Goal: Task Accomplishment & Management: Manage account settings

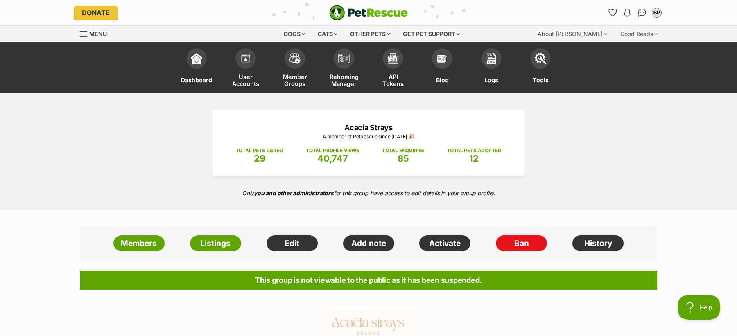
click at [212, 232] on div "Members Listings Edit Add note Activate Ban History" at bounding box center [368, 243] width 577 height 35
click at [212, 242] on link "Listings" at bounding box center [215, 243] width 51 height 16
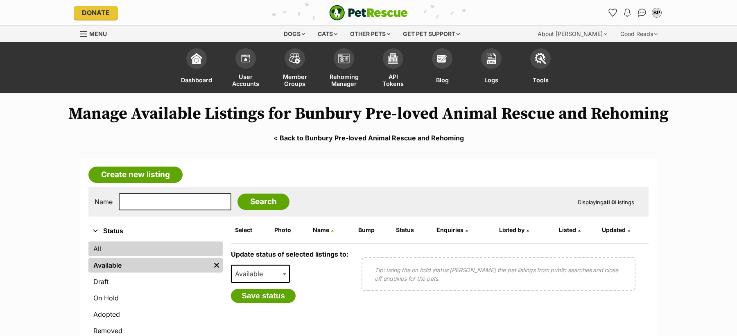
click at [172, 251] on link "All" at bounding box center [155, 248] width 134 height 15
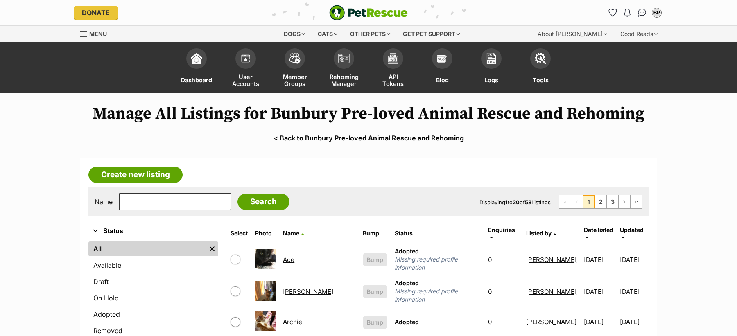
click at [583, 226] on span "Date listed" at bounding box center [597, 229] width 29 height 7
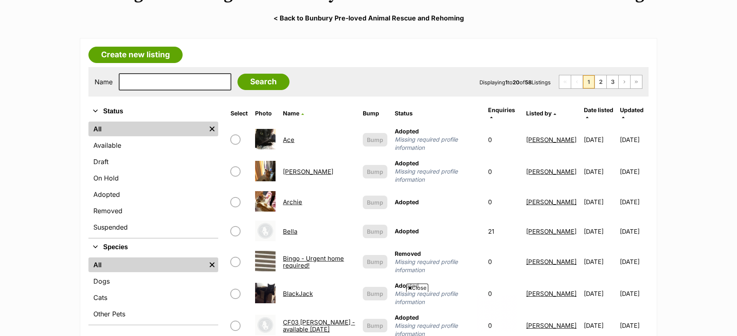
scroll to position [122, 0]
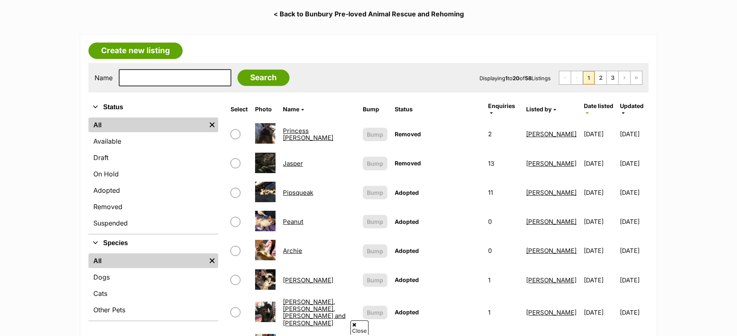
scroll to position [122, 0]
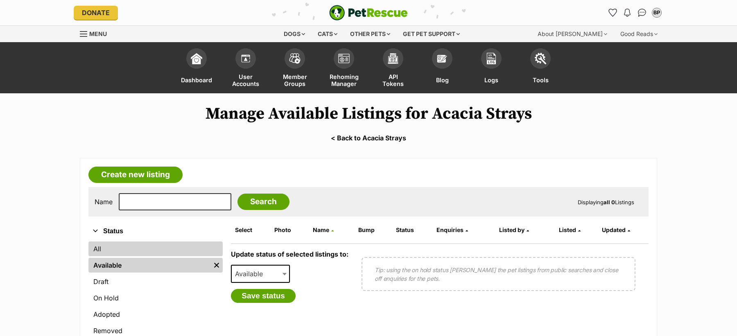
click at [161, 248] on link "All" at bounding box center [155, 248] width 134 height 15
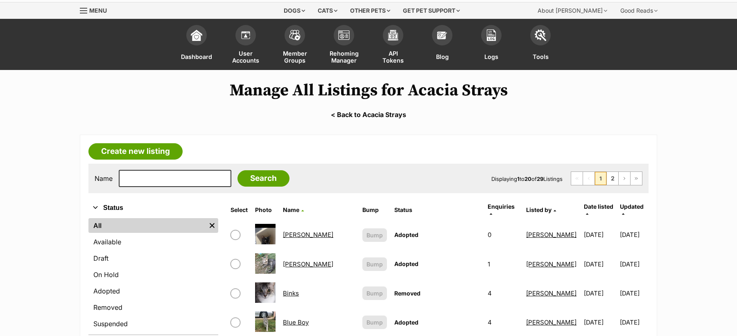
scroll to position [34, 0]
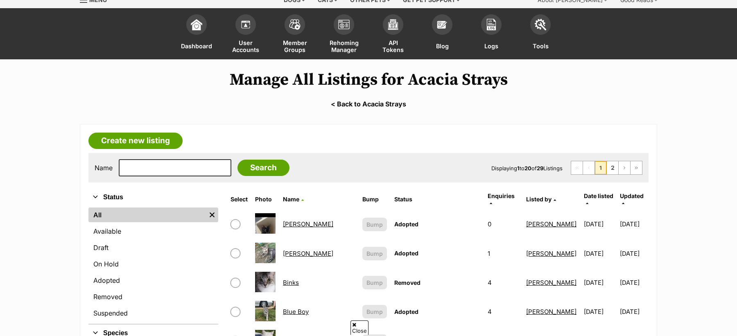
click at [583, 194] on span "Date listed" at bounding box center [597, 195] width 29 height 7
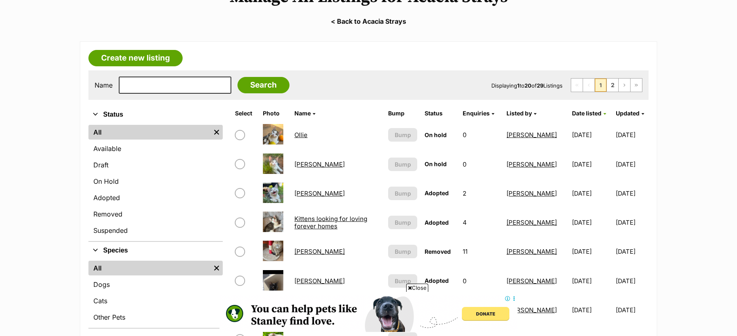
scroll to position [119, 0]
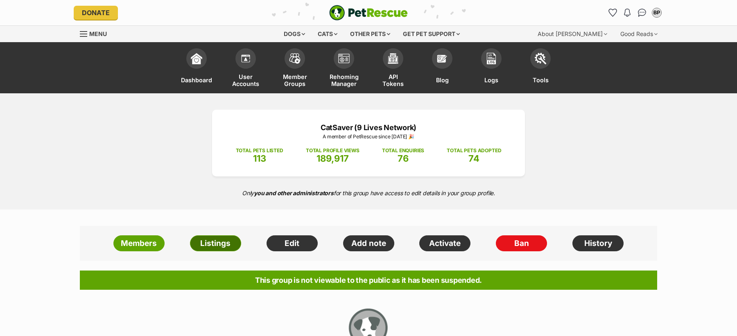
click at [210, 243] on link "Listings" at bounding box center [215, 243] width 51 height 16
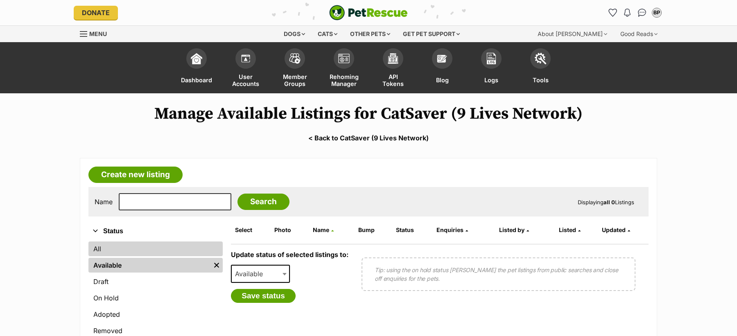
click at [153, 251] on link "All" at bounding box center [155, 248] width 134 height 15
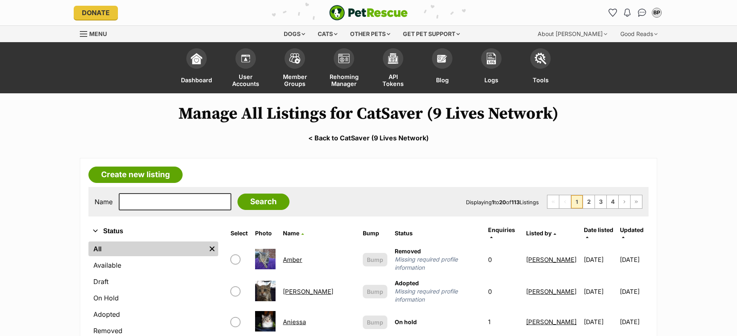
click at [586, 224] on th "Date listed" at bounding box center [599, 233] width 38 height 20
click at [586, 228] on span "Date listed" at bounding box center [597, 229] width 29 height 7
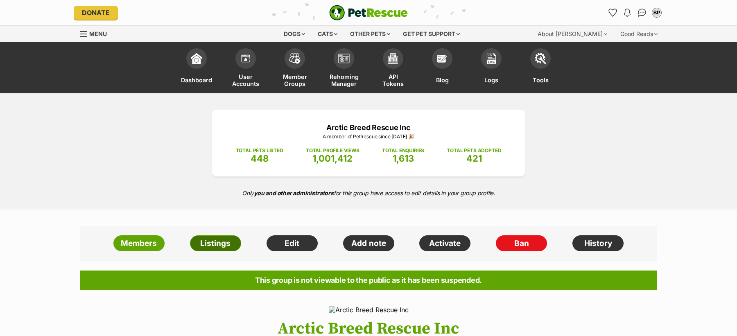
click at [225, 249] on link "Listings" at bounding box center [215, 243] width 51 height 16
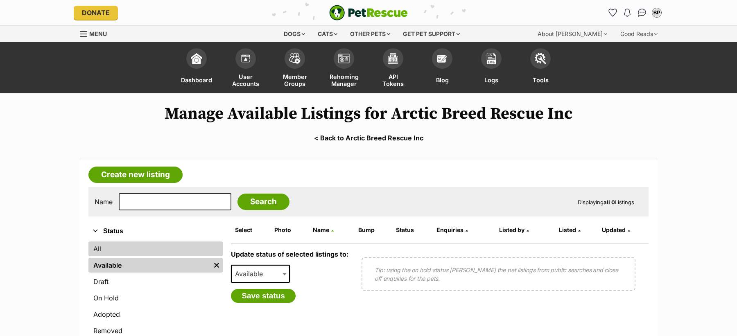
click at [190, 250] on link "All" at bounding box center [155, 248] width 134 height 15
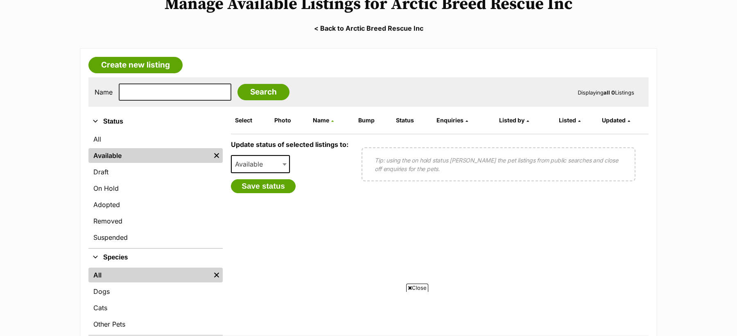
scroll to position [111, 0]
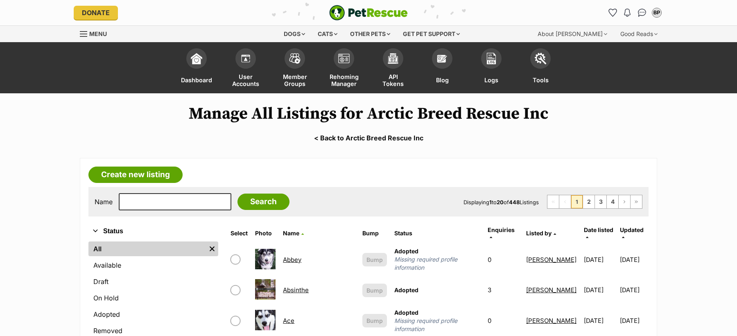
click at [583, 226] on span "Date listed" at bounding box center [597, 229] width 29 height 7
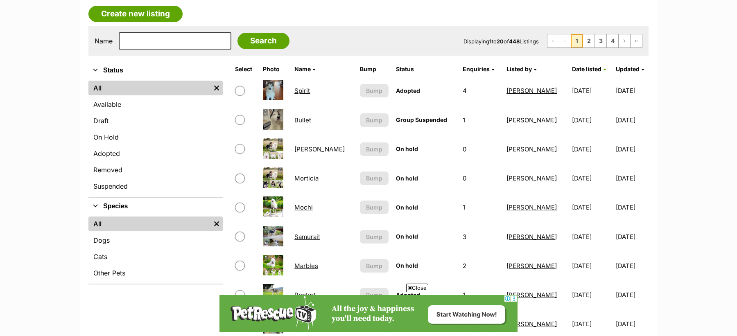
scroll to position [162, 0]
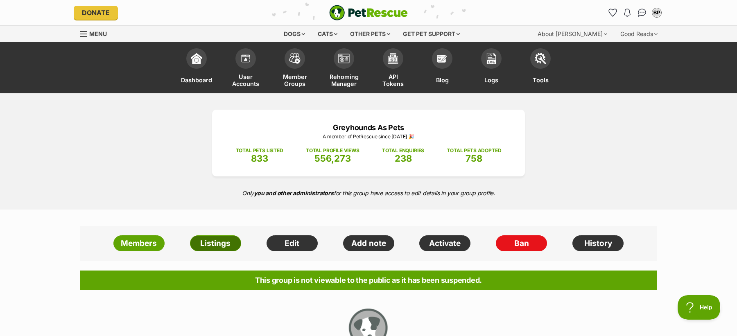
click at [212, 245] on link "Listings" at bounding box center [215, 243] width 51 height 16
click at [221, 239] on link "Listings" at bounding box center [215, 243] width 51 height 16
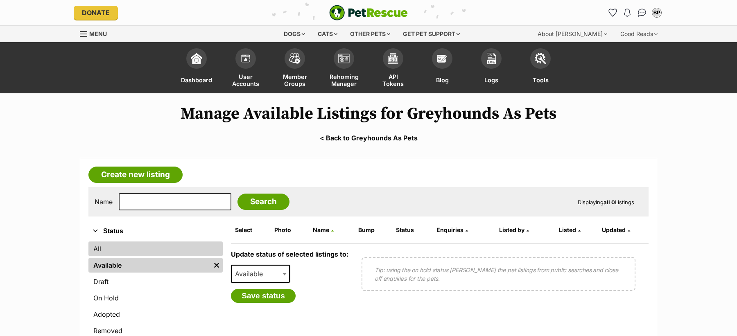
click at [185, 246] on link "All" at bounding box center [155, 248] width 134 height 15
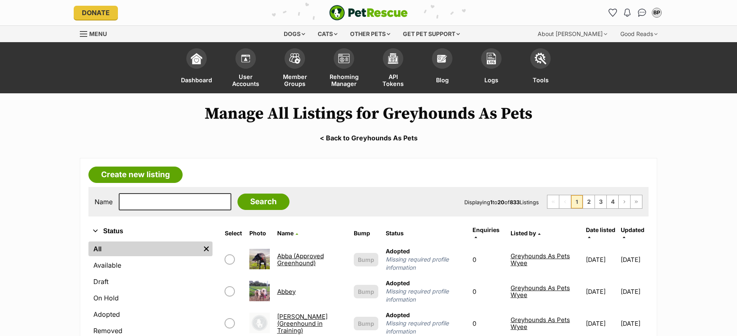
click at [587, 227] on span "Date listed" at bounding box center [600, 229] width 29 height 7
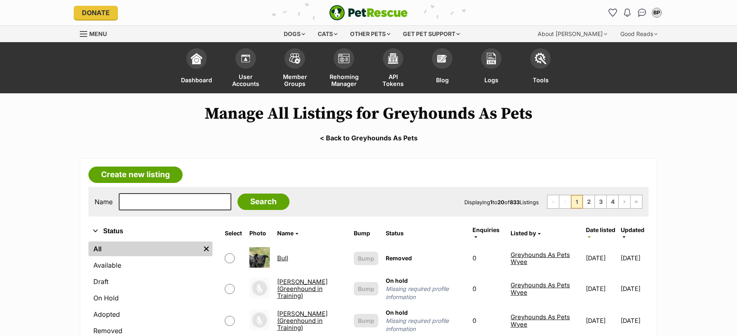
click at [385, 111] on h1 "Manage All Listings for Greyhounds As Pets" at bounding box center [368, 113] width 737 height 19
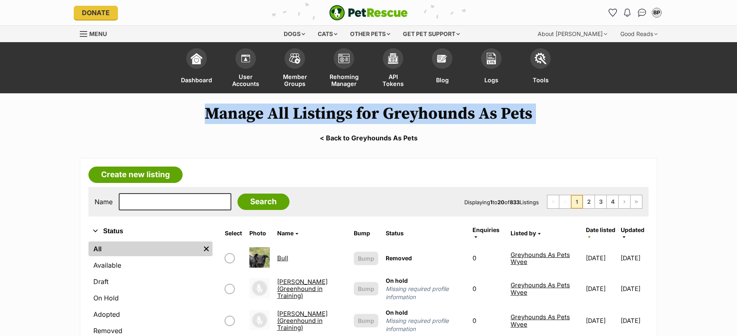
click at [385, 111] on h1 "Manage All Listings for Greyhounds As Pets" at bounding box center [368, 113] width 737 height 19
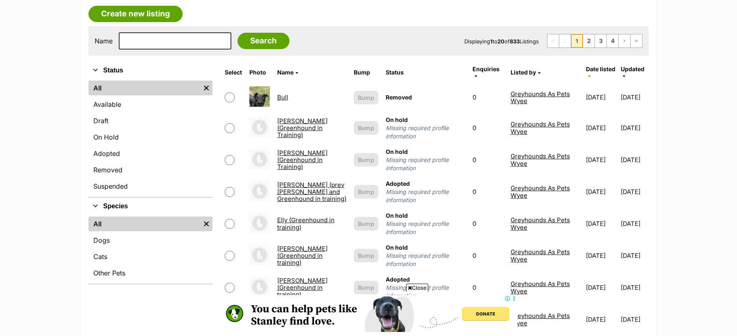
scroll to position [173, 0]
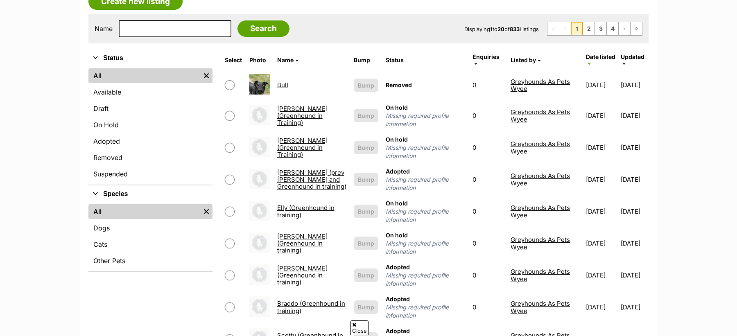
click at [379, 28] on form "Name Search Displaying 1 to 20 of 833 Listings First Page Previous Page 1 2 3 4…" at bounding box center [368, 28] width 547 height 17
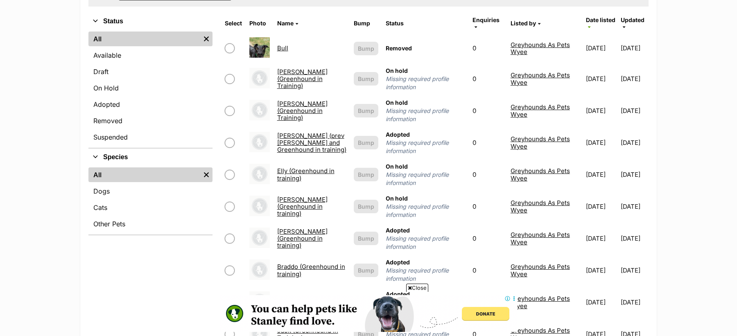
scroll to position [215, 0]
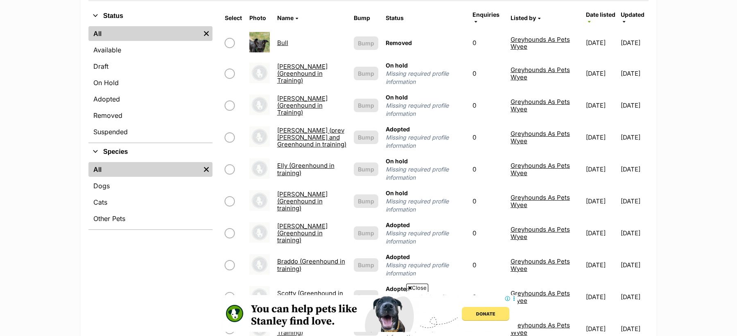
click at [418, 286] on span "Close" at bounding box center [417, 288] width 22 height 8
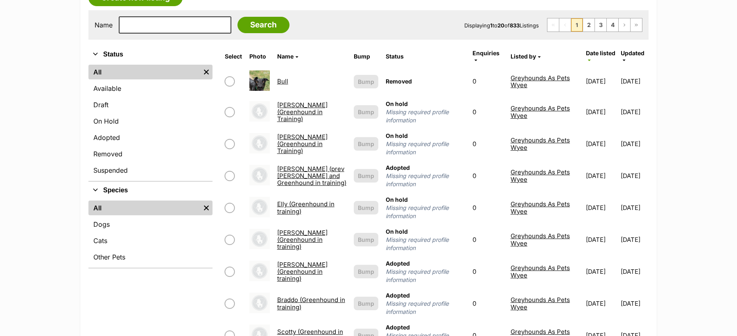
scroll to position [162, 0]
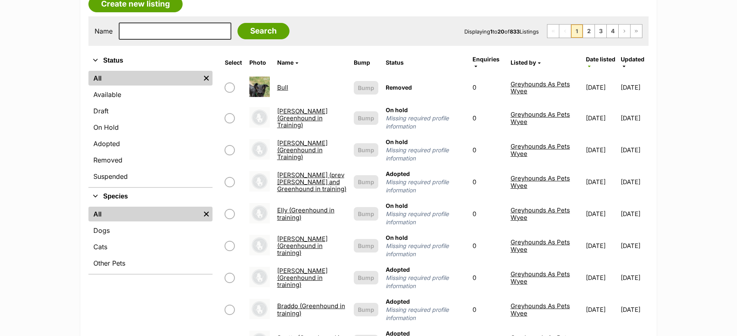
scroll to position [166, 0]
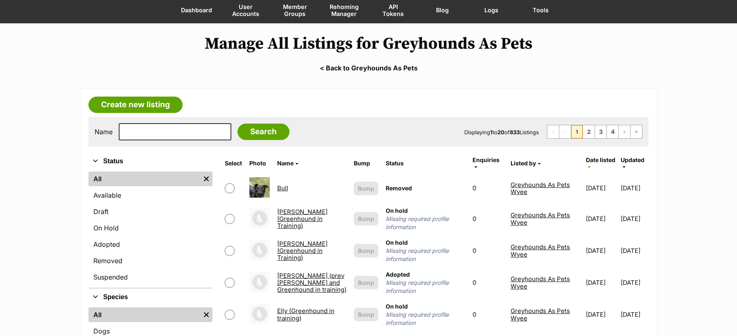
scroll to position [65, 0]
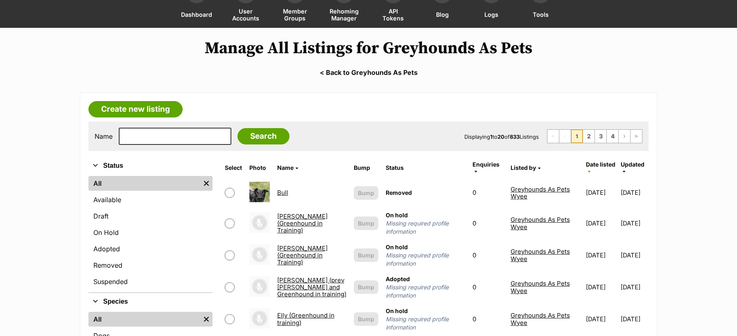
click at [610, 55] on h1 "Manage All Listings for Greyhounds As Pets" at bounding box center [368, 48] width 737 height 19
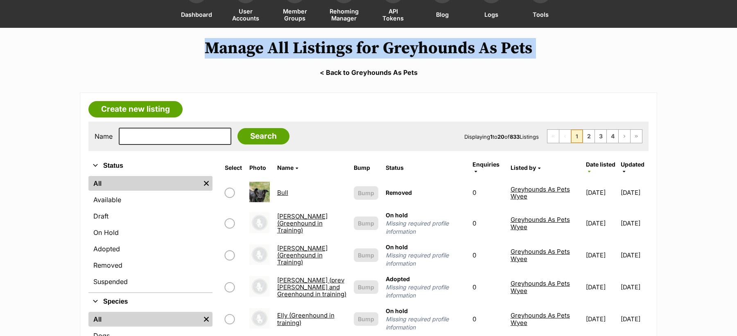
click at [610, 55] on h1 "Manage All Listings for Greyhounds As Pets" at bounding box center [368, 48] width 737 height 19
click at [575, 48] on h1 "Manage All Listings for Greyhounds As Pets" at bounding box center [368, 48] width 737 height 19
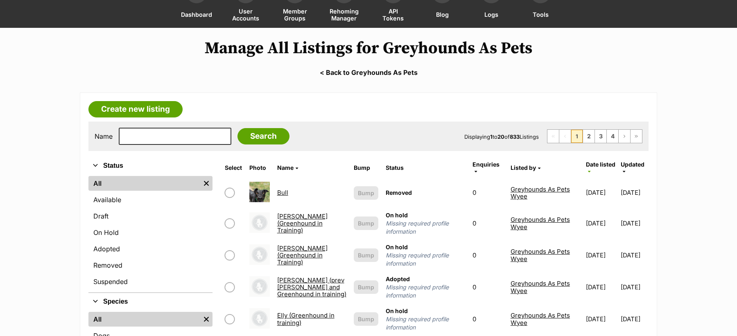
click at [575, 48] on h1 "Manage All Listings for Greyhounds As Pets" at bounding box center [368, 48] width 737 height 19
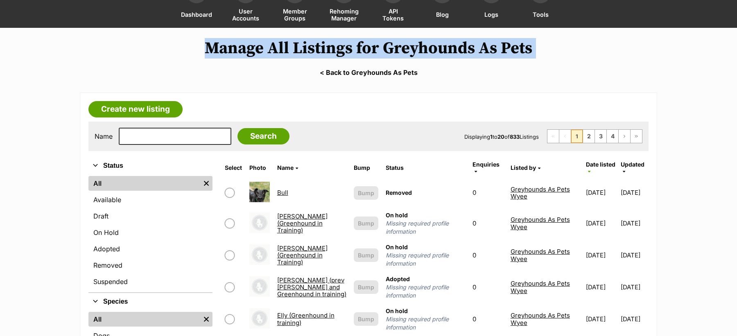
click at [575, 48] on h1 "Manage All Listings for Greyhounds As Pets" at bounding box center [368, 48] width 737 height 19
click at [572, 47] on h1 "Manage All Listings for Greyhounds As Pets" at bounding box center [368, 48] width 737 height 19
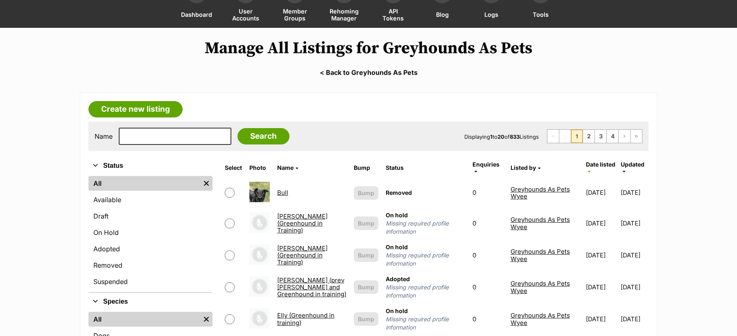
click at [572, 47] on h1 "Manage All Listings for Greyhounds As Pets" at bounding box center [368, 48] width 737 height 19
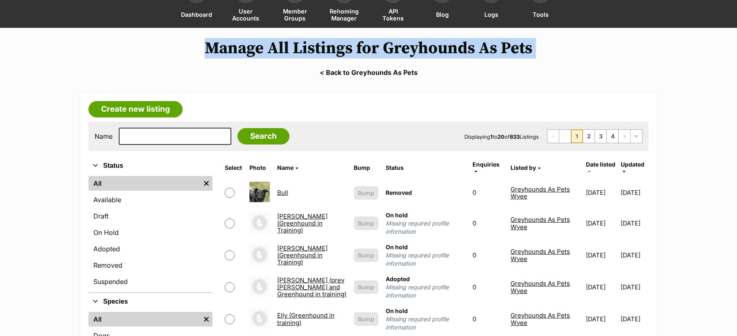
click at [572, 47] on h1 "Manage All Listings for Greyhounds As Pets" at bounding box center [368, 48] width 737 height 19
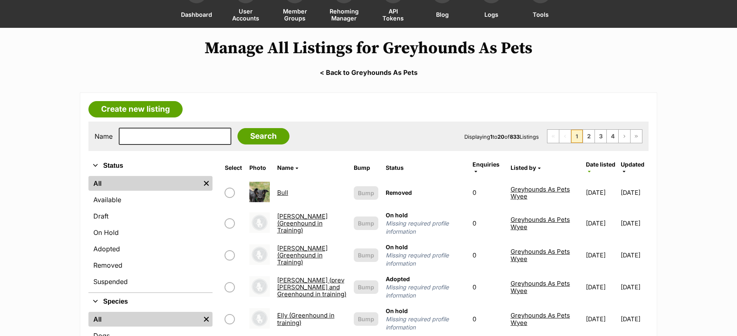
click at [616, 46] on h1 "Manage All Listings for Greyhounds As Pets" at bounding box center [368, 48] width 737 height 19
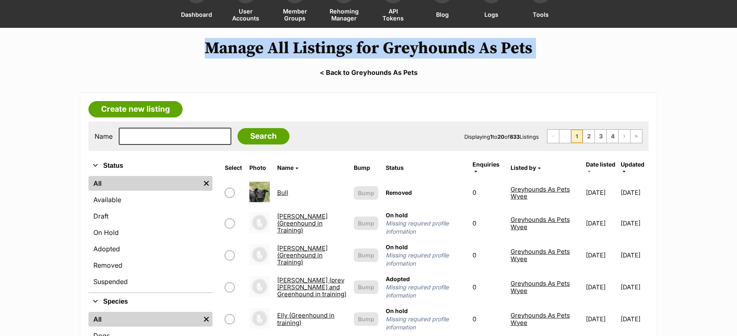
click at [616, 46] on h1 "Manage All Listings for Greyhounds As Pets" at bounding box center [368, 48] width 737 height 19
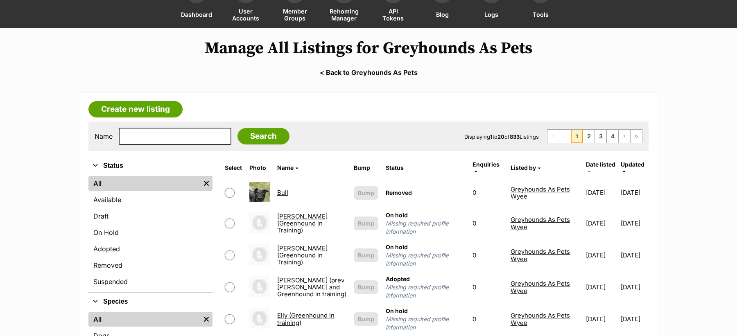
click at [622, 47] on h1 "Manage All Listings for Greyhounds As Pets" at bounding box center [368, 48] width 737 height 19
click at [420, 46] on h1 "Manage All Listings for Greyhounds As Pets" at bounding box center [368, 48] width 737 height 19
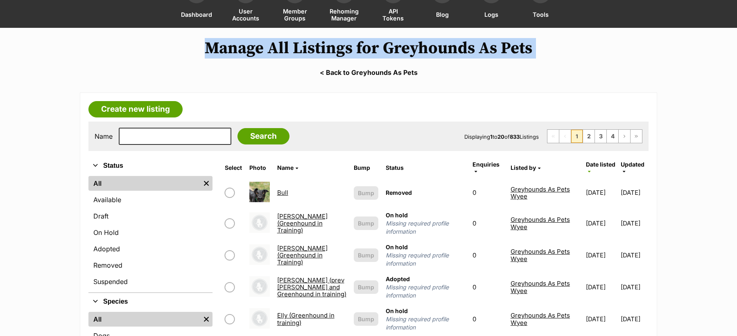
click at [420, 46] on h1 "Manage All Listings for Greyhounds As Pets" at bounding box center [368, 48] width 737 height 19
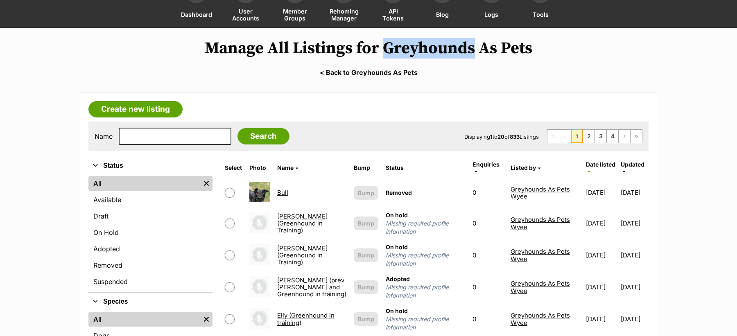
click at [420, 46] on h1 "Manage All Listings for Greyhounds As Pets" at bounding box center [368, 48] width 737 height 19
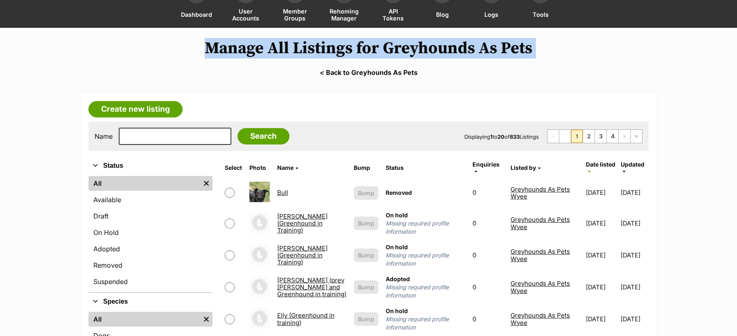
click at [420, 46] on h1 "Manage All Listings for Greyhounds As Pets" at bounding box center [368, 48] width 737 height 19
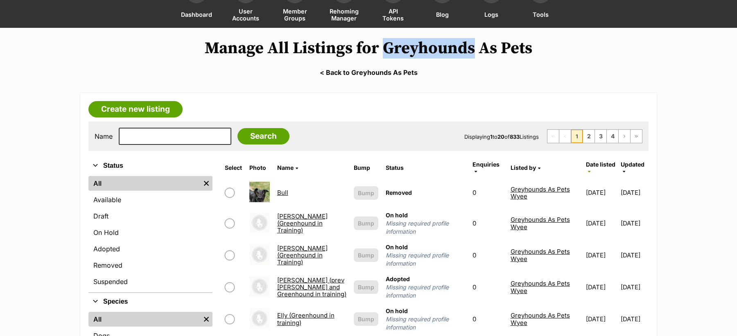
click at [420, 46] on h1 "Manage All Listings for Greyhounds As Pets" at bounding box center [368, 48] width 737 height 19
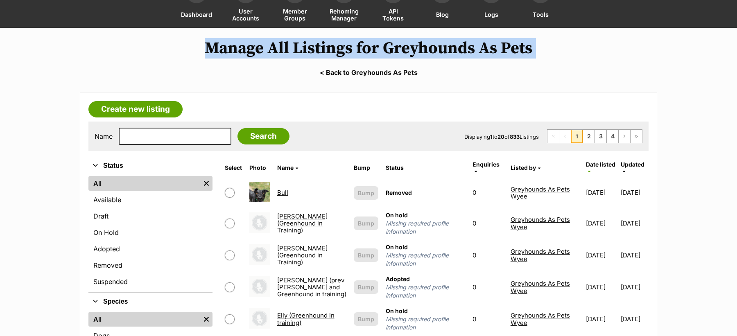
click at [420, 46] on h1 "Manage All Listings for Greyhounds As Pets" at bounding box center [368, 48] width 737 height 19
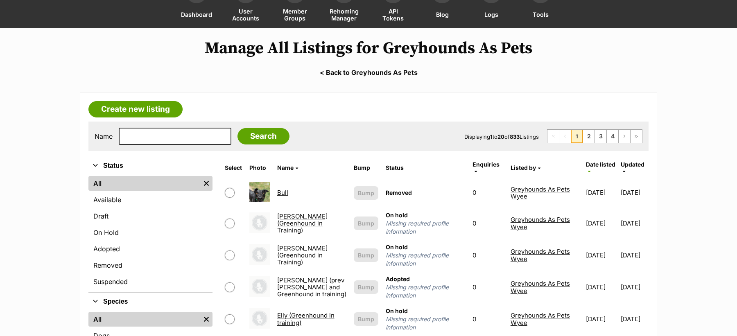
click at [394, 142] on form "Name Search Displaying 1 to 20 of 833 Listings First Page Previous Page 1 2 3 4…" at bounding box center [368, 136] width 547 height 17
click at [377, 50] on h1 "Manage All Listings for Greyhounds As Pets" at bounding box center [368, 48] width 737 height 19
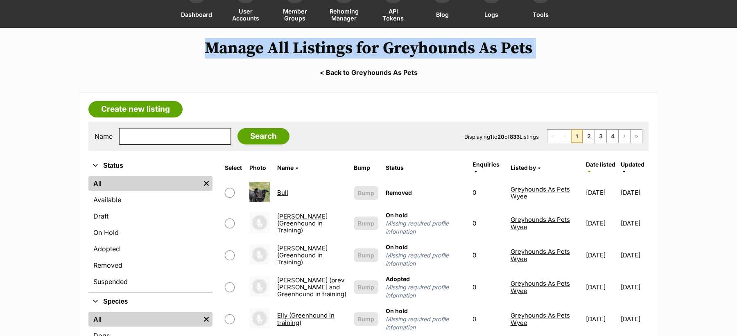
click at [377, 50] on h1 "Manage All Listings for Greyhounds As Pets" at bounding box center [368, 48] width 737 height 19
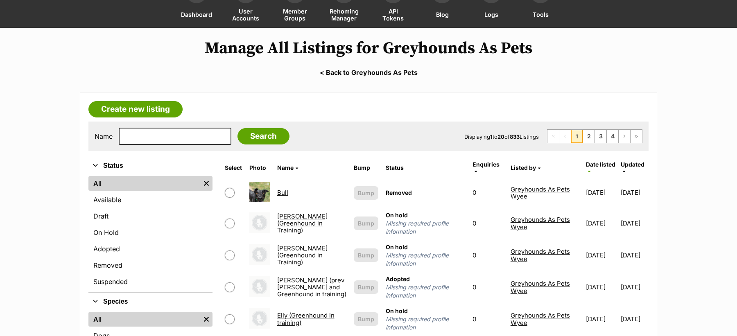
click at [398, 134] on form "Name Search Displaying 1 to 20 of 833 Listings First Page Previous Page 1 2 3 4…" at bounding box center [368, 136] width 547 height 17
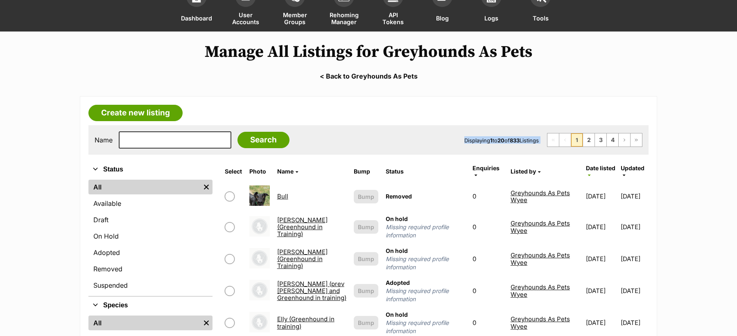
scroll to position [61, 0]
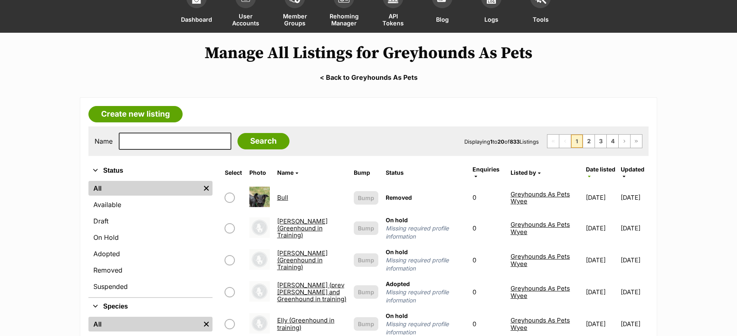
click at [366, 50] on h1 "Manage All Listings for Greyhounds As Pets" at bounding box center [368, 53] width 737 height 19
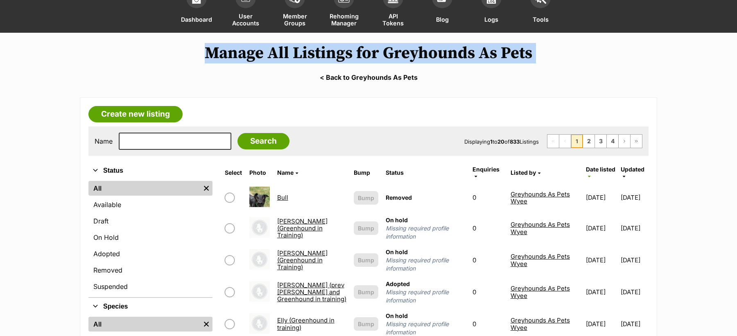
click at [366, 50] on h1 "Manage All Listings for Greyhounds As Pets" at bounding box center [368, 53] width 737 height 19
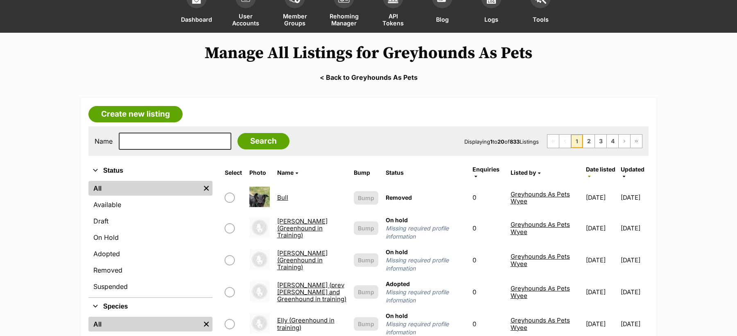
click at [374, 142] on form "Name Search Displaying 1 to 20 of 833 Listings First Page Previous Page 1 2 3 4…" at bounding box center [368, 141] width 547 height 17
click at [353, 54] on h1 "Manage All Listings for Greyhounds As Pets" at bounding box center [368, 53] width 737 height 19
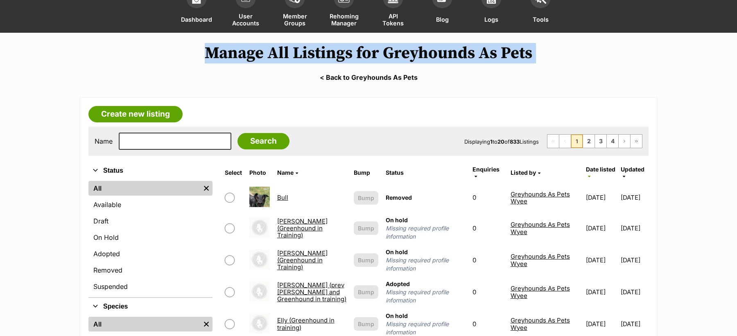
click at [353, 54] on h1 "Manage All Listings for Greyhounds As Pets" at bounding box center [368, 53] width 737 height 19
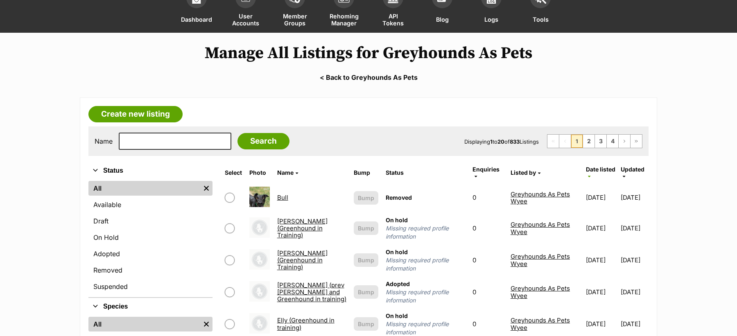
click at [371, 141] on form "Name Search Displaying 1 to 20 of 833 Listings First Page Previous Page 1 2 3 4…" at bounding box center [368, 141] width 547 height 17
click at [336, 51] on h1 "Manage All Listings for Greyhounds As Pets" at bounding box center [368, 53] width 737 height 19
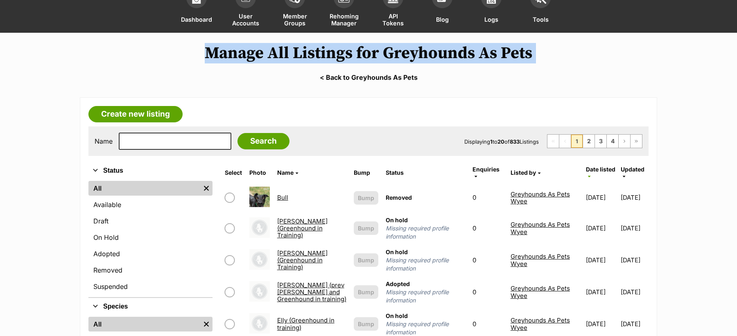
click at [336, 51] on h1 "Manage All Listings for Greyhounds As Pets" at bounding box center [368, 53] width 737 height 19
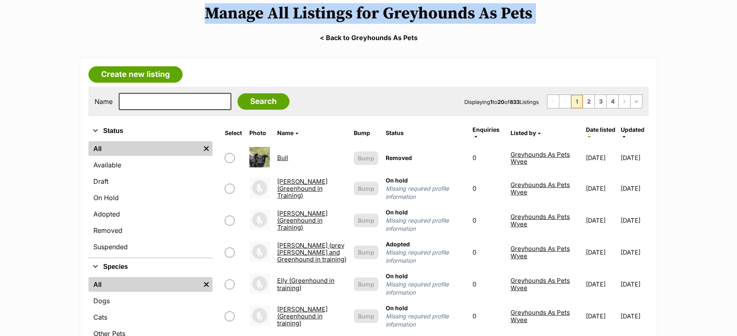
scroll to position [101, 0]
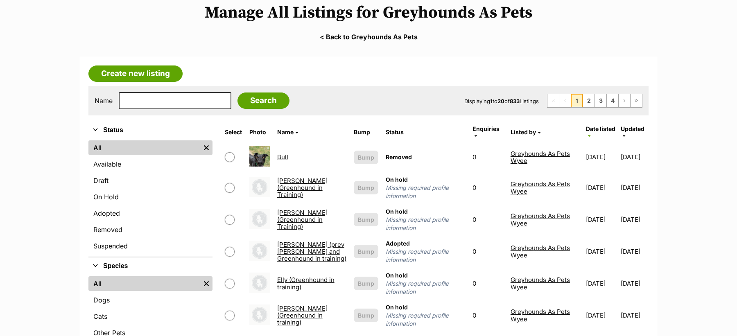
click at [564, 3] on h1 "Manage All Listings for Greyhounds As Pets" at bounding box center [368, 12] width 737 height 19
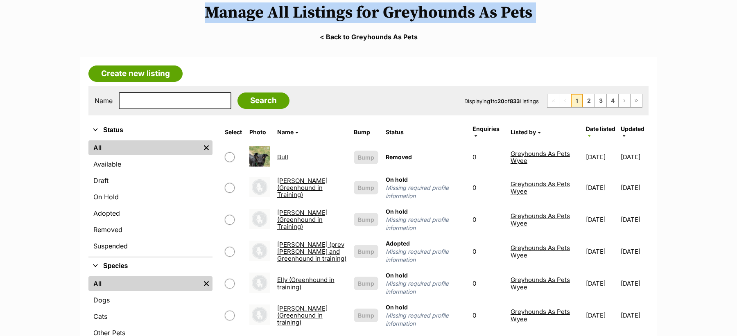
click at [564, 3] on h1 "Manage All Listings for Greyhounds As Pets" at bounding box center [368, 12] width 737 height 19
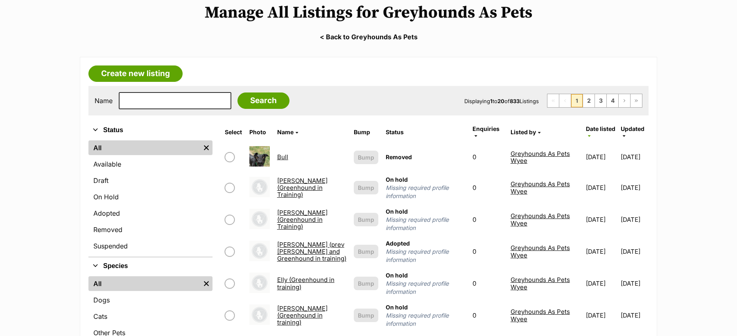
click at [464, 102] on span "Displaying 1 to 20 of 833 Listings" at bounding box center [501, 101] width 74 height 7
click at [435, 101] on form "Name Search Displaying 1 to 20 of 833 Listings First Page Previous Page 1 2 3 4…" at bounding box center [368, 100] width 547 height 17
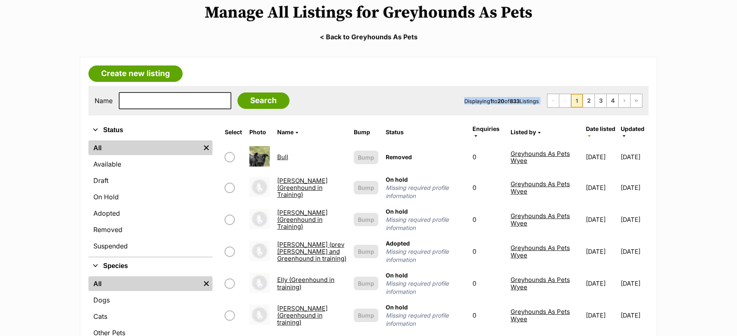
click at [435, 101] on form "Name Search Displaying 1 to 20 of 833 Listings First Page Previous Page 1 2 3 4…" at bounding box center [368, 100] width 547 height 17
click at [402, 7] on h1 "Manage All Listings for Greyhounds As Pets" at bounding box center [368, 12] width 737 height 19
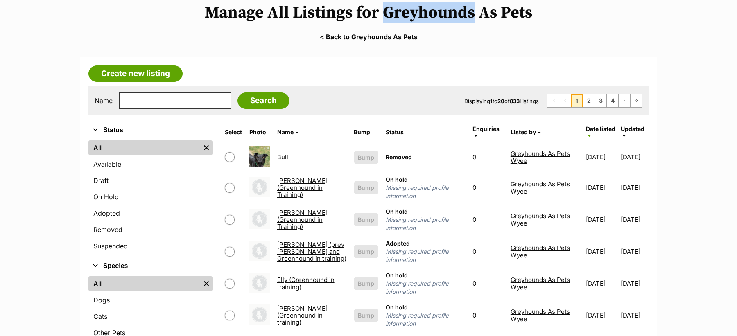
click at [402, 7] on h1 "Manage All Listings for Greyhounds As Pets" at bounding box center [368, 12] width 737 height 19
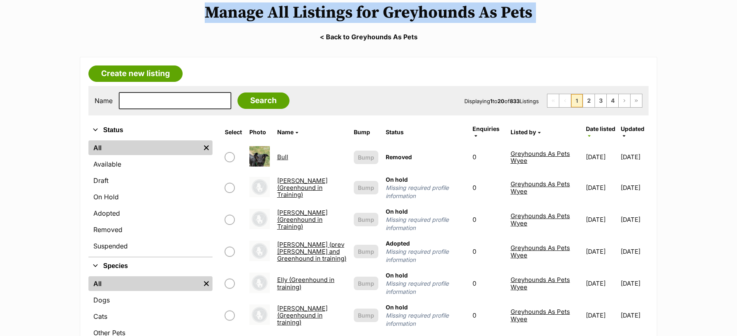
click at [402, 7] on h1 "Manage All Listings for Greyhounds As Pets" at bounding box center [368, 12] width 737 height 19
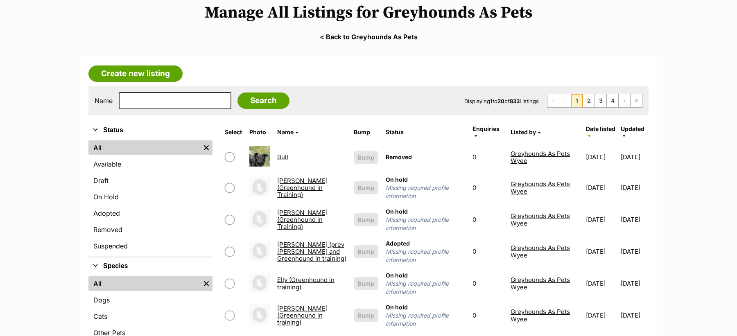
click at [412, 96] on form "Name Search Displaying 1 to 20 of 833 Listings First Page Previous Page 1 2 3 4…" at bounding box center [368, 100] width 547 height 17
click at [410, 98] on form "Name Search Displaying 1 to 20 of 833 Listings First Page Previous Page 1 2 3 4…" at bounding box center [368, 100] width 547 height 17
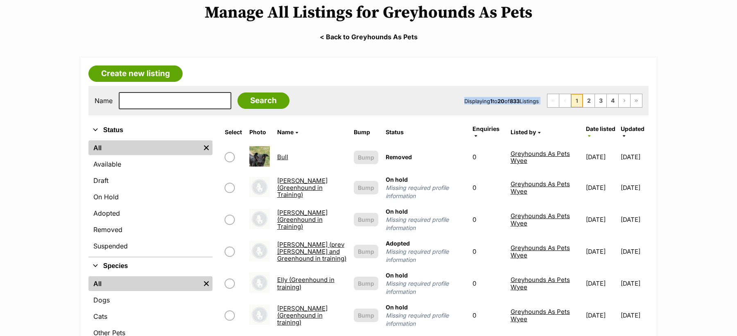
click at [410, 98] on form "Name Search Displaying 1 to 20 of 833 Listings First Page Previous Page 1 2 3 4…" at bounding box center [368, 100] width 547 height 17
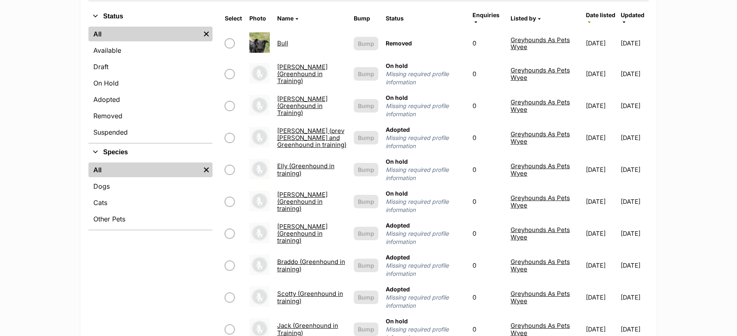
scroll to position [213, 0]
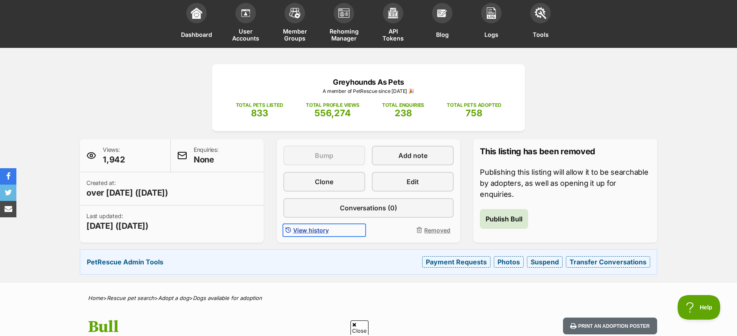
click at [304, 227] on span "View history" at bounding box center [311, 230] width 36 height 9
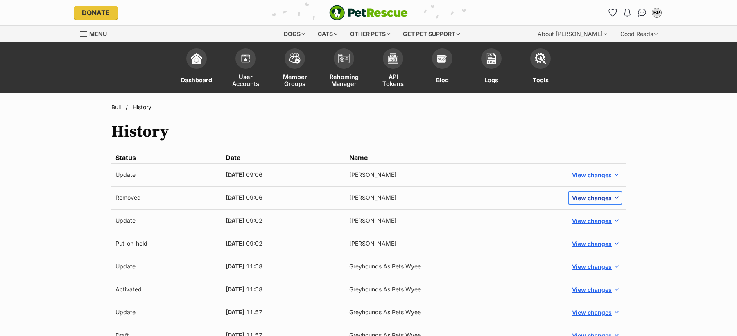
click at [588, 194] on span "View changes" at bounding box center [592, 198] width 40 height 9
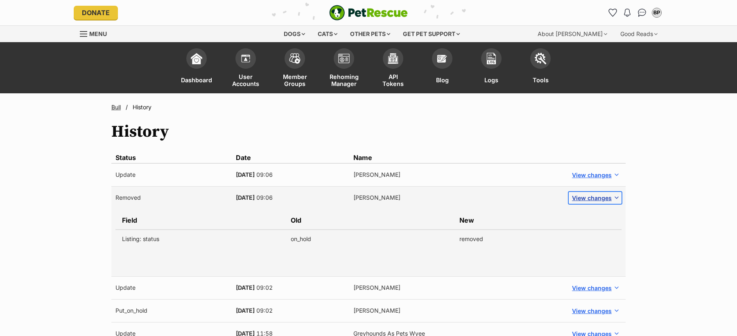
click at [588, 194] on span "View changes" at bounding box center [592, 198] width 40 height 9
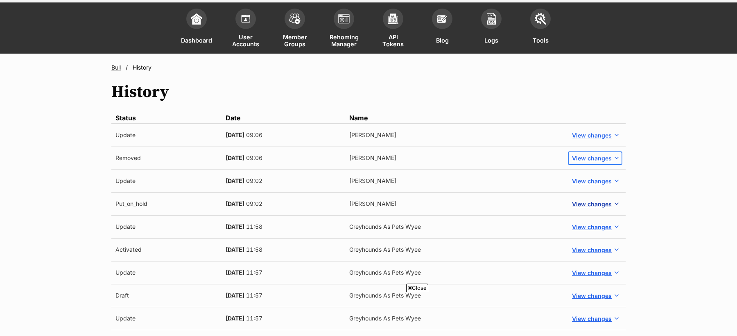
scroll to position [27, 0]
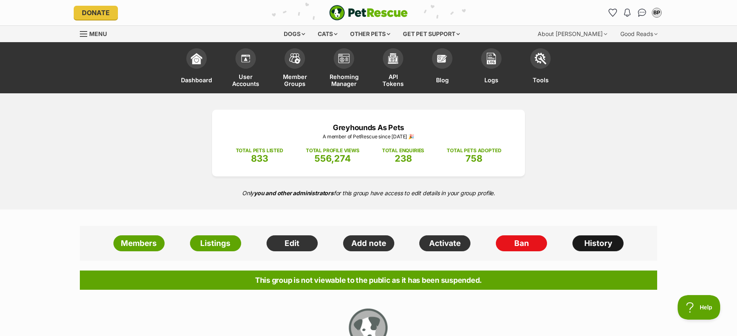
click at [584, 241] on link "History" at bounding box center [597, 243] width 51 height 16
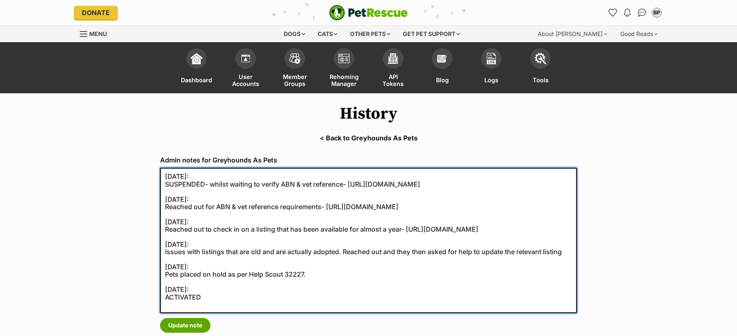
click at [230, 208] on textarea "13/08/2025: SUSPENDED- whilst waiting to verify ABN & vet reference- https://se…" at bounding box center [368, 240] width 417 height 145
click at [229, 229] on textarea "13/08/2025: SUSPENDED- whilst waiting to verify ABN & vet reference- https://se…" at bounding box center [368, 240] width 417 height 145
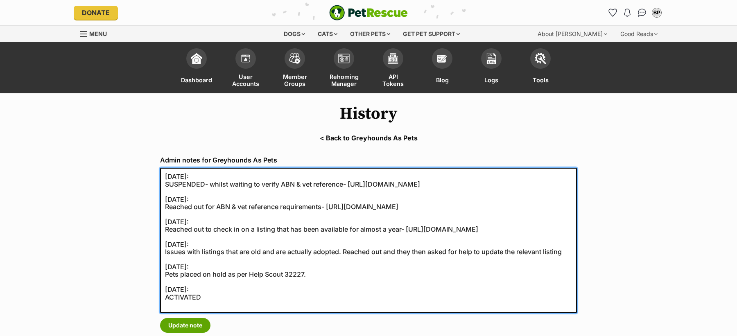
click at [229, 229] on textarea "13/08/2025: SUSPENDED- whilst waiting to verify ABN & vet reference- https://se…" at bounding box center [368, 240] width 417 height 145
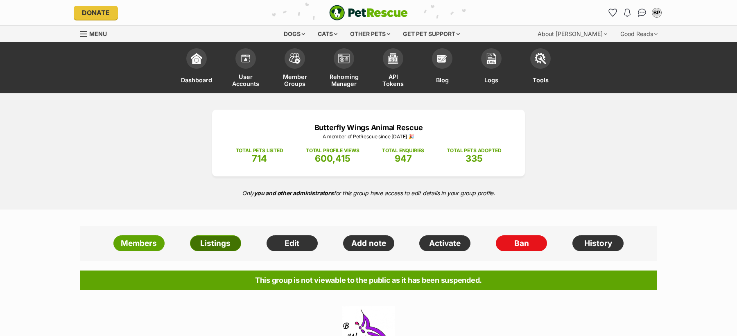
click at [222, 241] on link "Listings" at bounding box center [215, 243] width 51 height 16
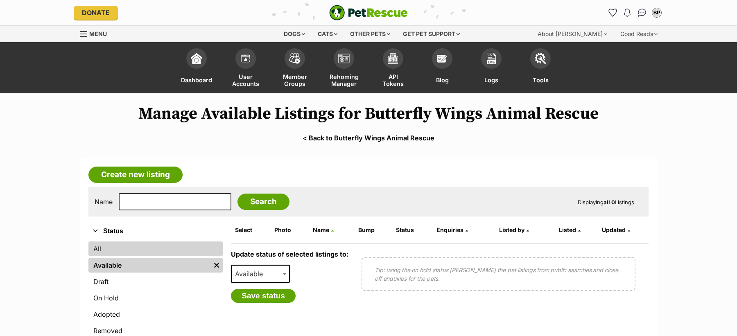
click at [164, 245] on link "All" at bounding box center [155, 248] width 134 height 15
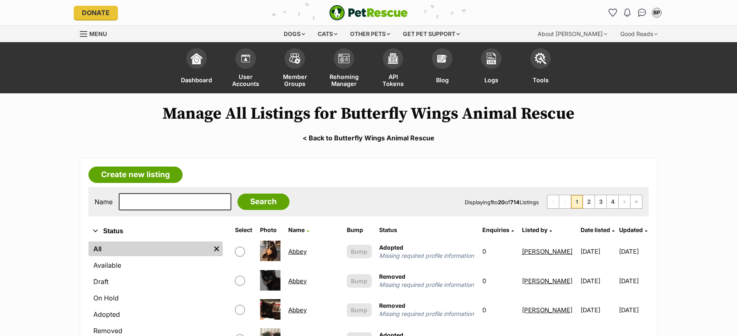
click at [577, 225] on th "Date listed" at bounding box center [597, 229] width 41 height 13
click at [580, 228] on span "Date listed" at bounding box center [594, 229] width 29 height 7
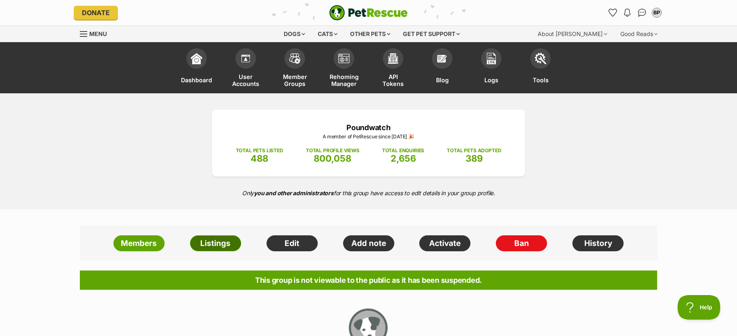
click at [225, 240] on link "Listings" at bounding box center [215, 243] width 51 height 16
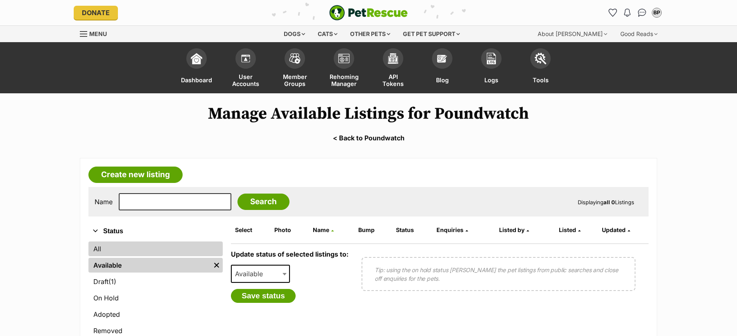
click at [185, 248] on link "All" at bounding box center [155, 248] width 134 height 15
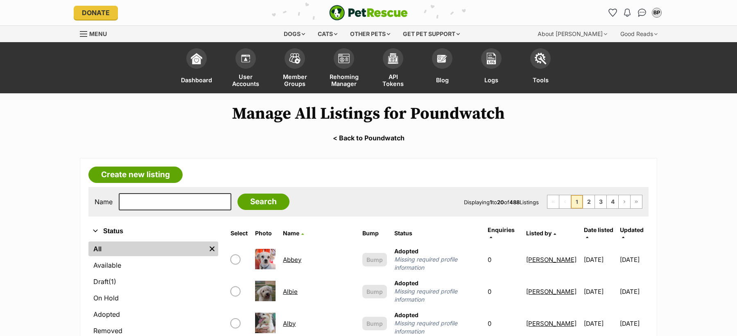
click at [583, 228] on span "Date listed" at bounding box center [597, 229] width 29 height 7
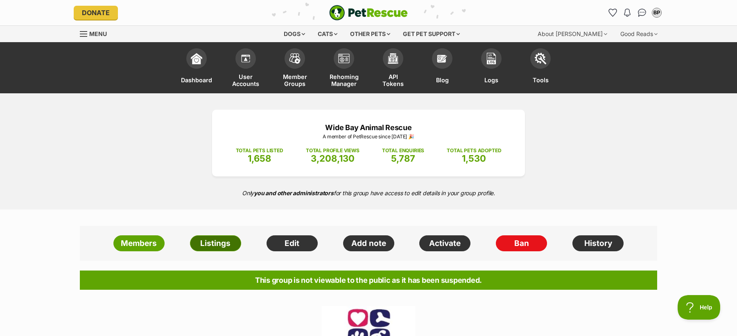
click at [204, 245] on link "Listings" at bounding box center [215, 243] width 51 height 16
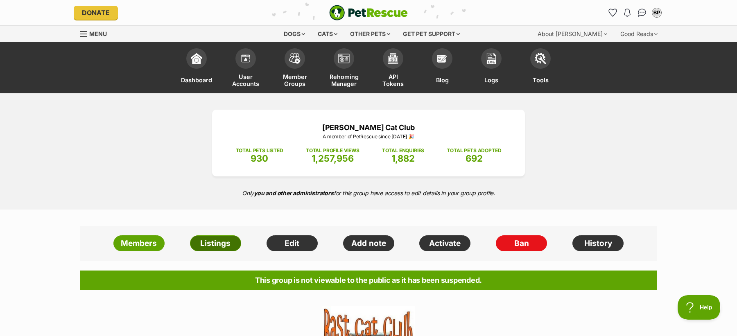
click at [226, 241] on link "Listings" at bounding box center [215, 243] width 51 height 16
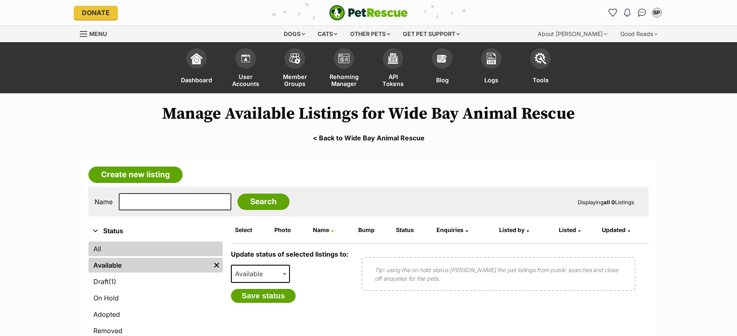
click at [180, 244] on link "All" at bounding box center [155, 248] width 134 height 15
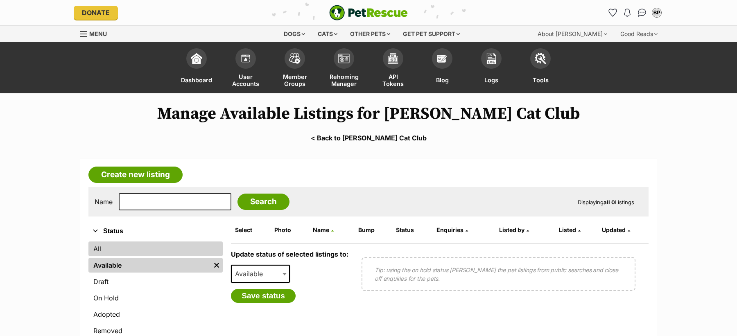
click at [154, 245] on link "All" at bounding box center [155, 248] width 134 height 15
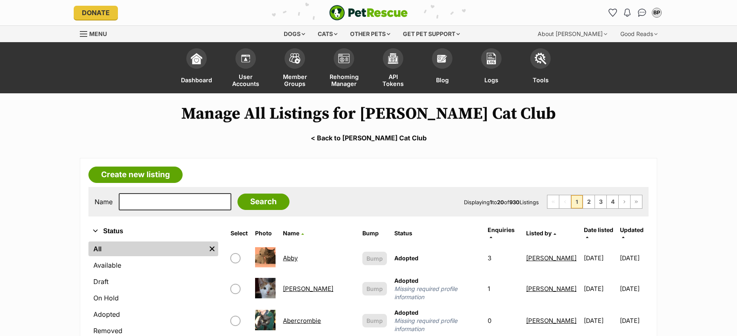
click at [583, 228] on span "Date listed" at bounding box center [597, 229] width 29 height 7
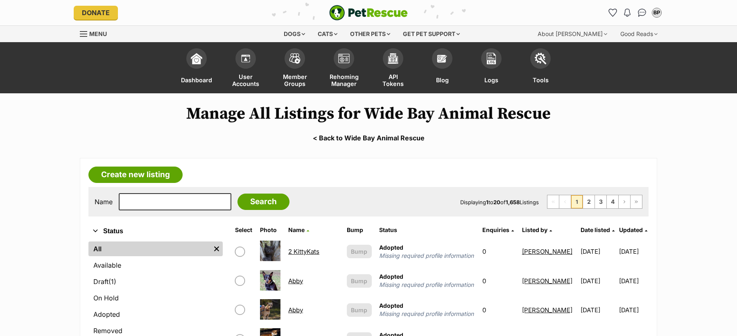
click at [580, 228] on span "Date listed" at bounding box center [594, 229] width 29 height 7
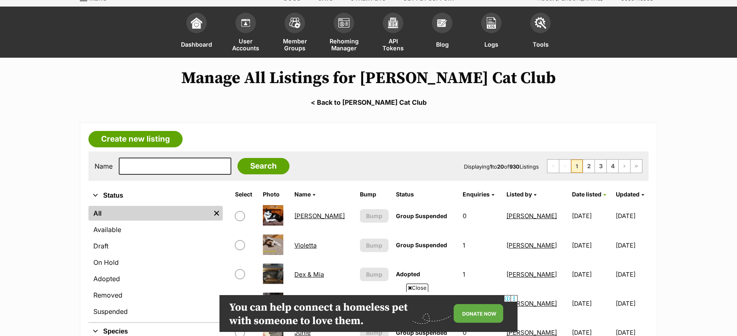
click at [421, 284] on span "Close" at bounding box center [417, 288] width 22 height 8
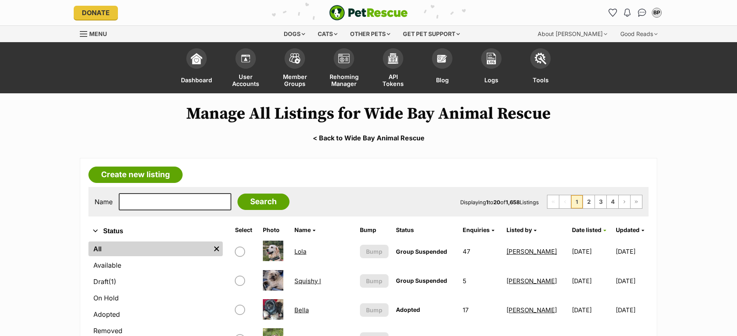
click at [572, 228] on span "Date listed" at bounding box center [586, 229] width 29 height 7
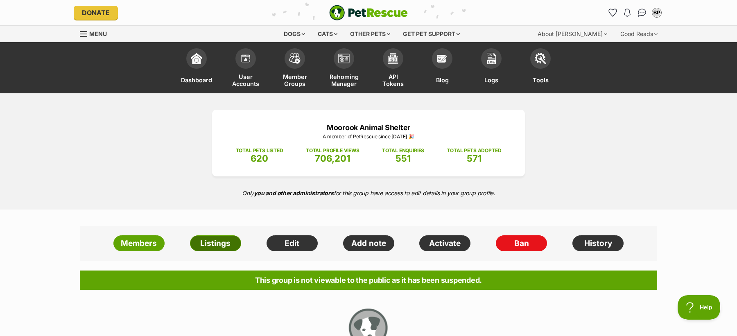
click at [202, 248] on link "Listings" at bounding box center [215, 243] width 51 height 16
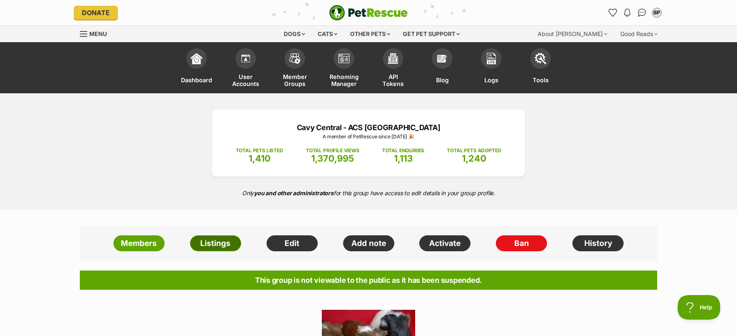
click at [223, 241] on link "Listings" at bounding box center [215, 243] width 51 height 16
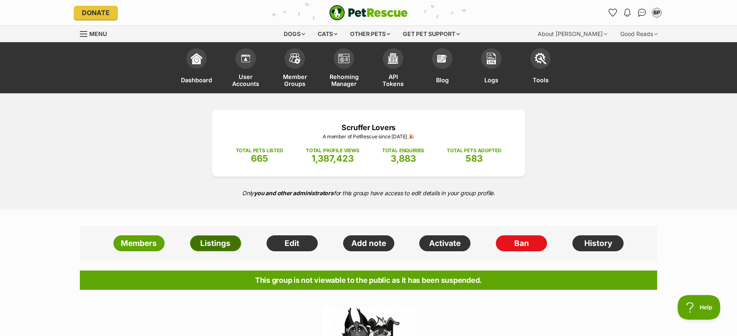
click at [226, 241] on link "Listings" at bounding box center [215, 243] width 51 height 16
click at [218, 246] on link "Listings" at bounding box center [215, 243] width 51 height 16
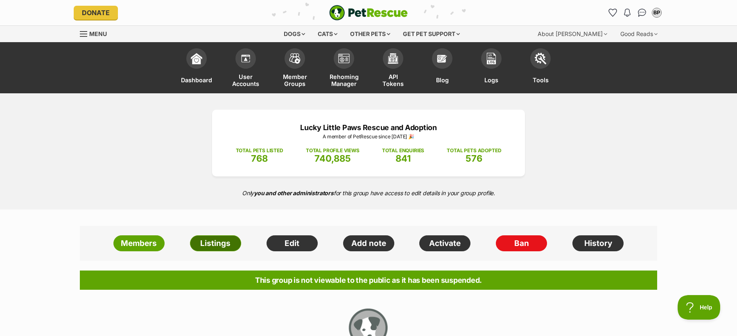
click at [225, 246] on link "Listings" at bounding box center [215, 243] width 51 height 16
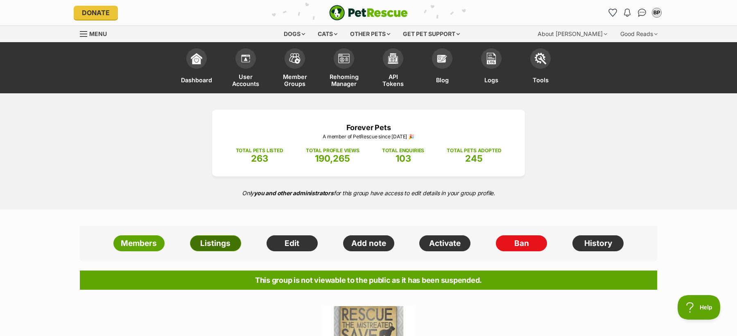
click at [227, 243] on link "Listings" at bounding box center [215, 243] width 51 height 16
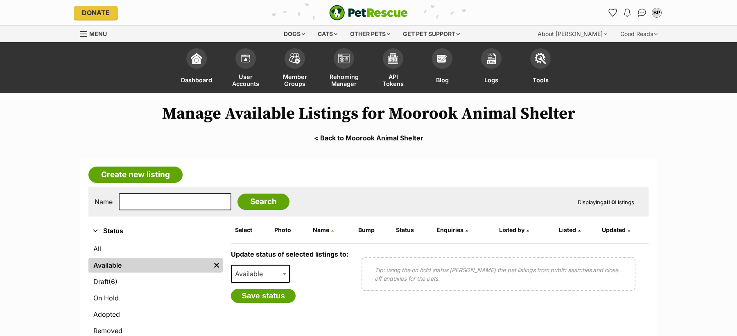
click at [568, 229] on span "Listed" at bounding box center [567, 229] width 17 height 7
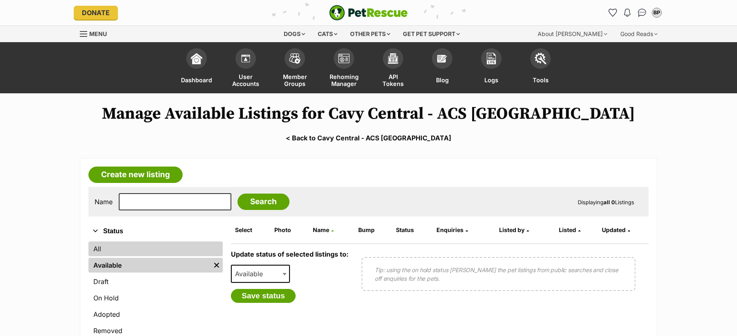
click at [166, 246] on link "All" at bounding box center [155, 248] width 134 height 15
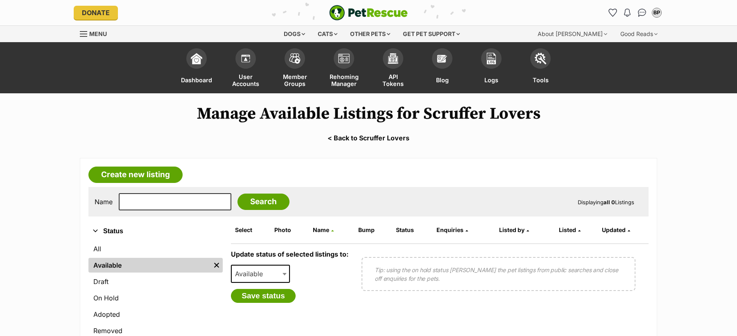
click at [152, 240] on ul "All Available Remove filter Draft On Hold Adopted Removed Suspended" at bounding box center [155, 299] width 134 height 118
click at [155, 249] on link "All" at bounding box center [155, 248] width 134 height 15
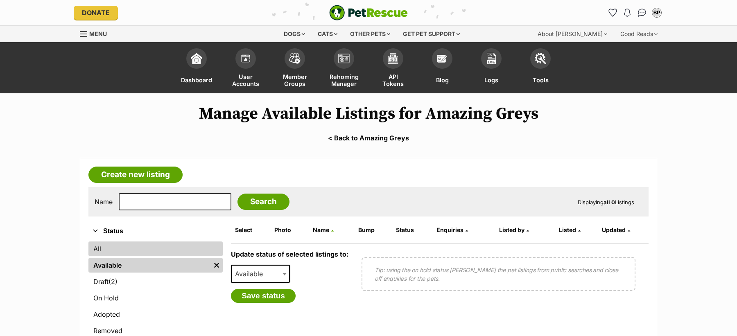
click at [149, 249] on link "All" at bounding box center [155, 248] width 134 height 15
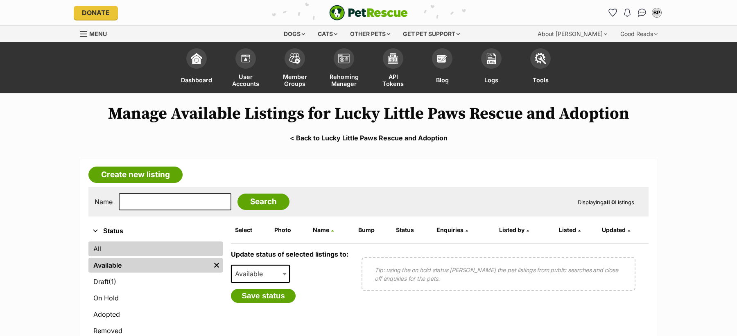
click at [205, 248] on link "All" at bounding box center [155, 248] width 134 height 15
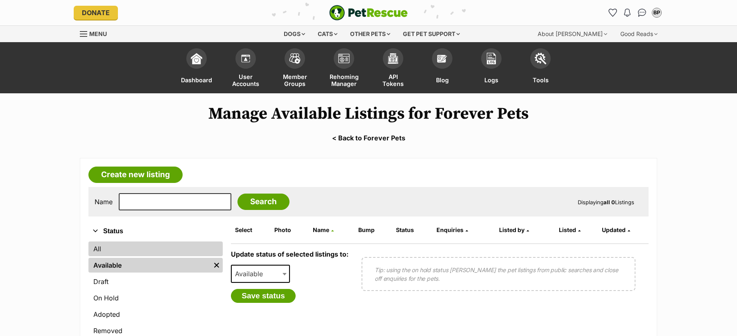
click at [157, 254] on link "All" at bounding box center [155, 248] width 134 height 15
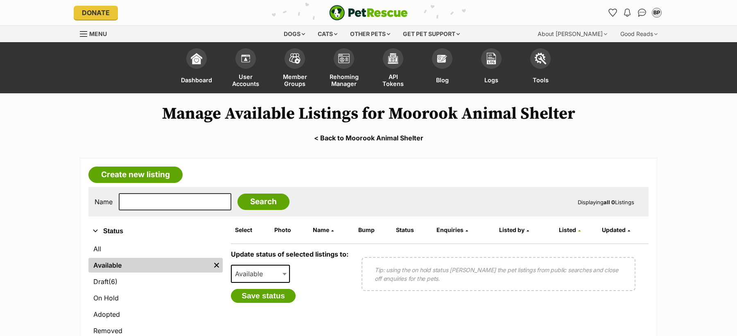
click at [131, 248] on link "All" at bounding box center [155, 248] width 134 height 15
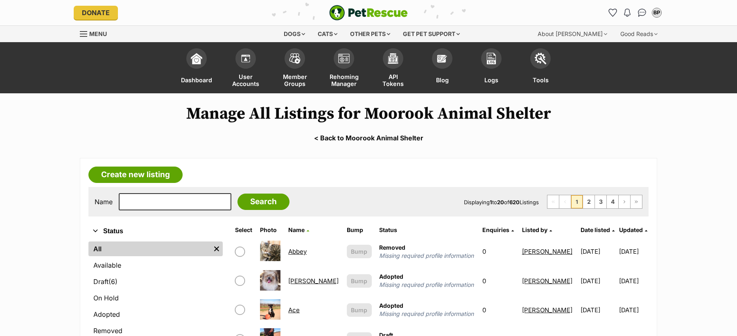
click at [582, 230] on span "Date listed" at bounding box center [594, 229] width 29 height 7
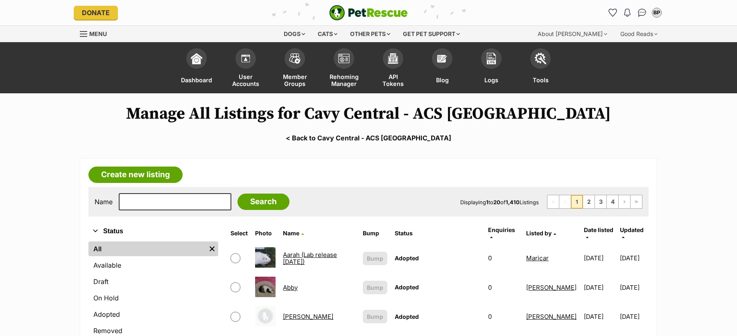
click at [583, 228] on span "Date listed" at bounding box center [597, 229] width 29 height 7
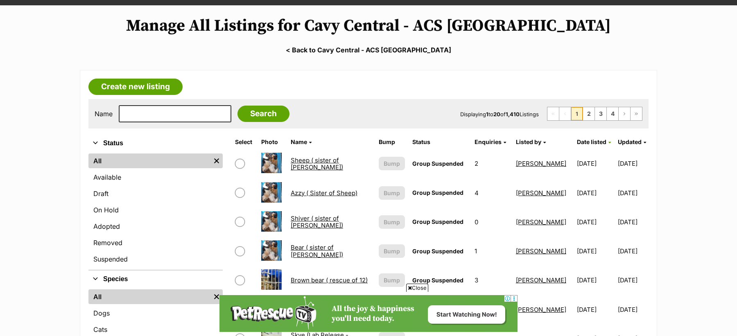
click at [336, 108] on form "Name Search Displaying 1 to 20 of 1,410 Listings First Page Previous Page 1 2 3…" at bounding box center [368, 113] width 547 height 17
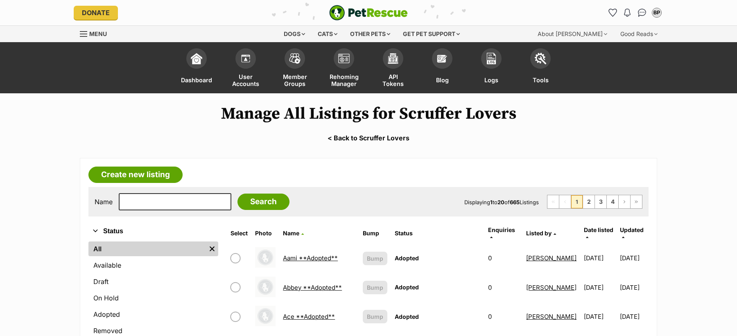
click at [583, 226] on span "Date listed" at bounding box center [597, 229] width 29 height 7
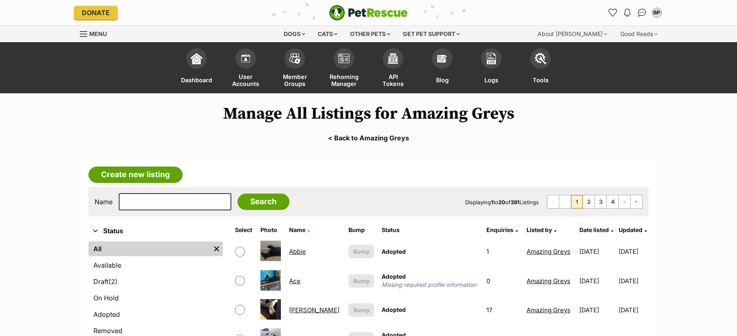
click at [579, 230] on span "Date listed" at bounding box center [593, 229] width 29 height 7
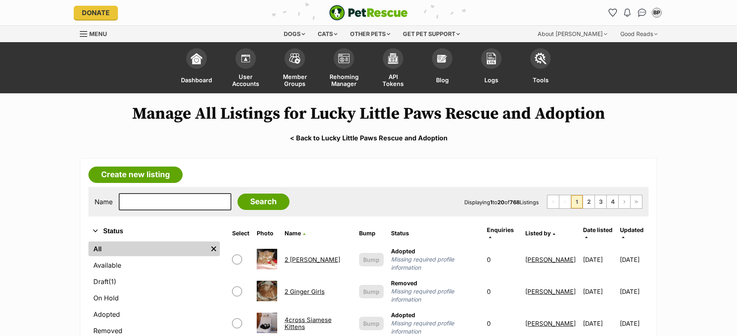
click at [587, 226] on span "Date listed" at bounding box center [597, 229] width 29 height 7
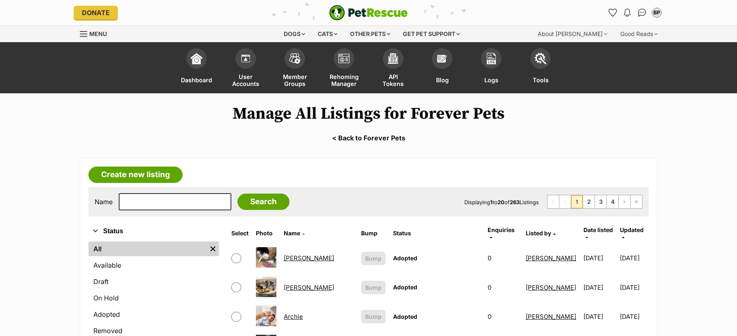
click at [590, 226] on span "Date listed" at bounding box center [597, 229] width 29 height 7
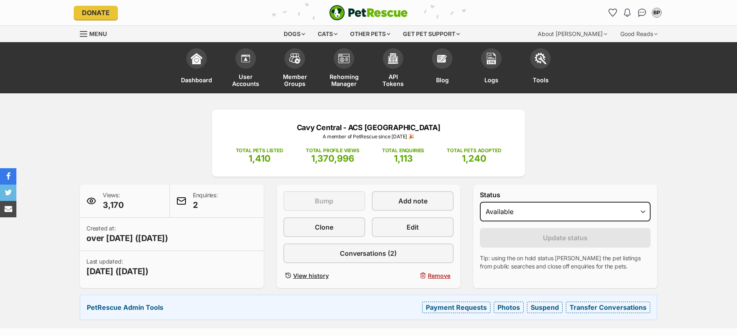
select select "active"
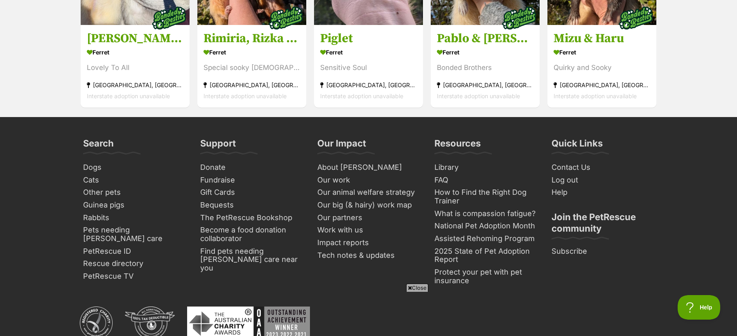
scroll to position [1251, 0]
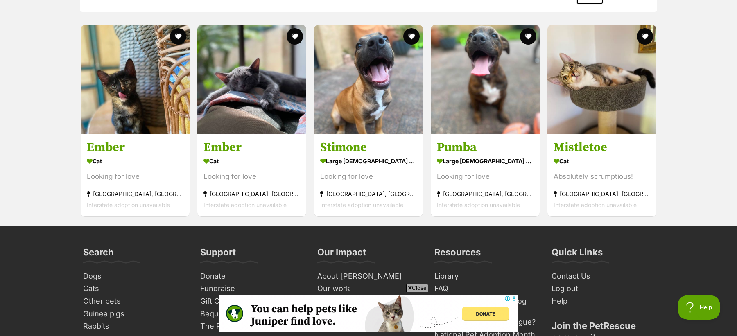
scroll to position [1032, 0]
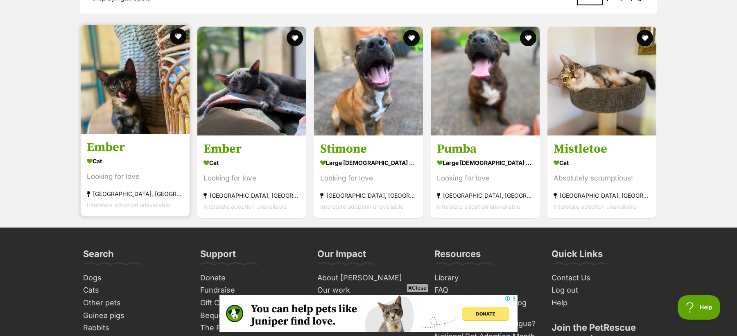
click at [140, 165] on div "Cat" at bounding box center [135, 161] width 97 height 12
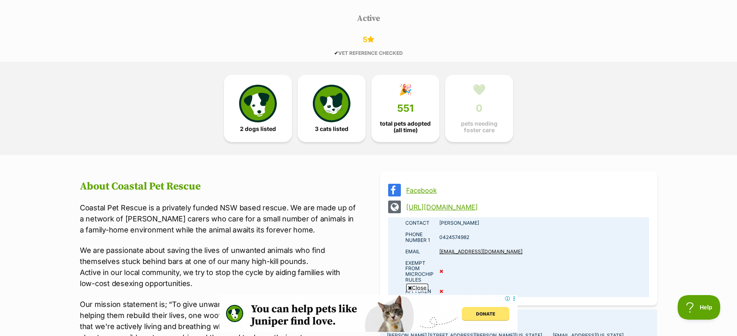
scroll to position [181, 0]
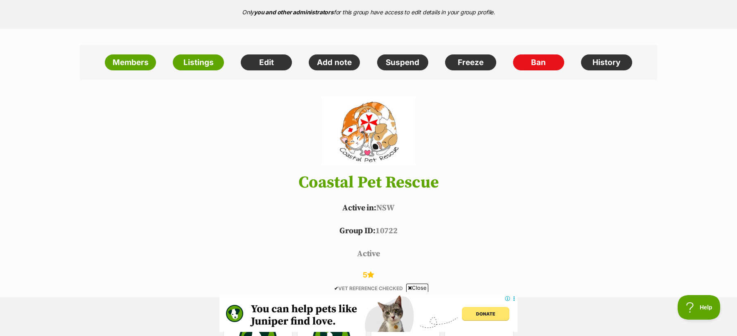
click at [194, 75] on div "Members Listings Edit Add note Suspend Freeze Ban History" at bounding box center [368, 62] width 577 height 35
click at [200, 62] on link "Listings" at bounding box center [198, 62] width 51 height 16
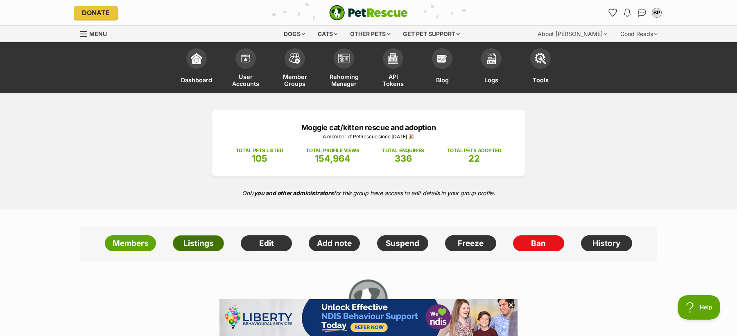
click at [188, 246] on link "Listings" at bounding box center [198, 243] width 51 height 16
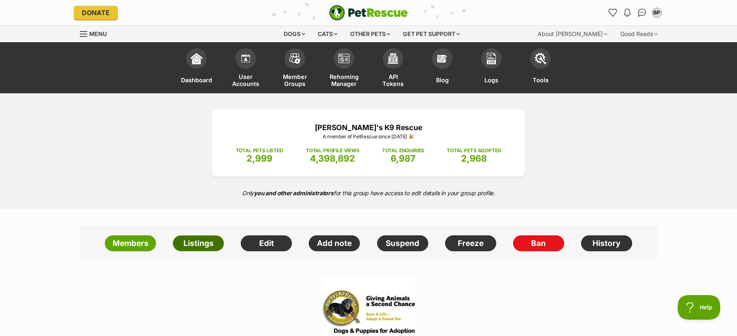
click at [204, 243] on link "Listings" at bounding box center [198, 243] width 51 height 16
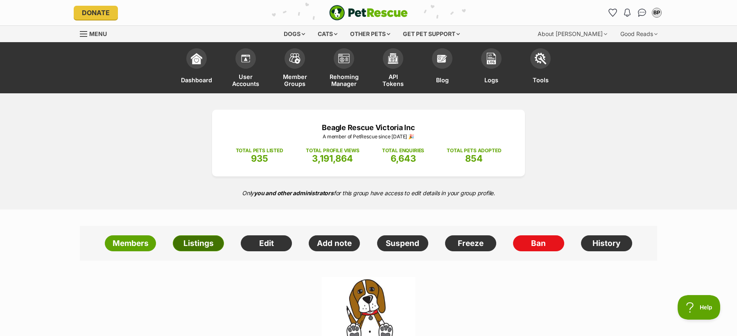
click at [198, 243] on link "Listings" at bounding box center [198, 243] width 51 height 16
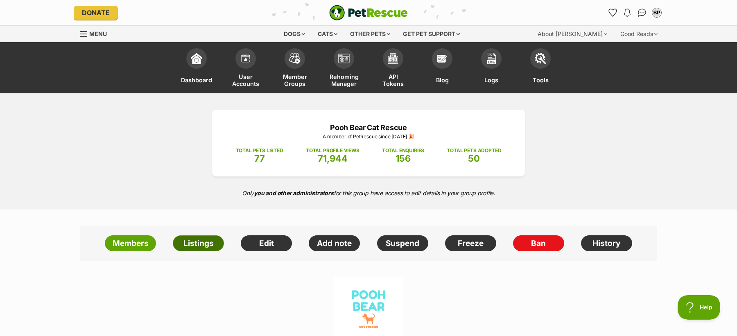
click at [196, 240] on link "Listings" at bounding box center [198, 243] width 51 height 16
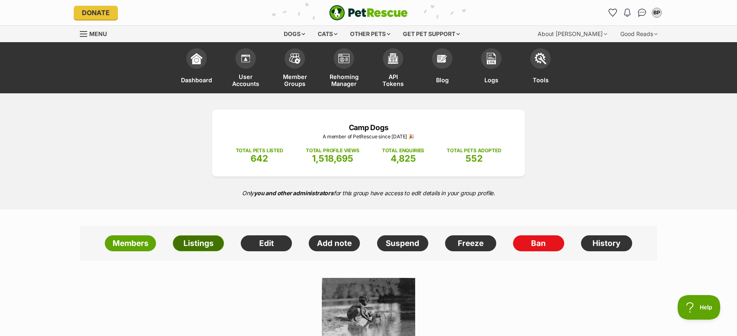
click at [207, 242] on link "Listings" at bounding box center [198, 243] width 51 height 16
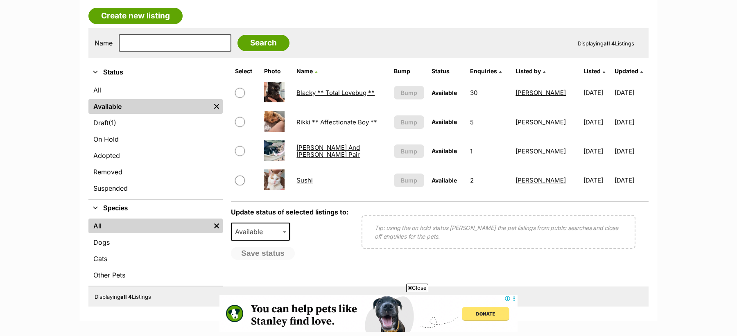
scroll to position [146, 0]
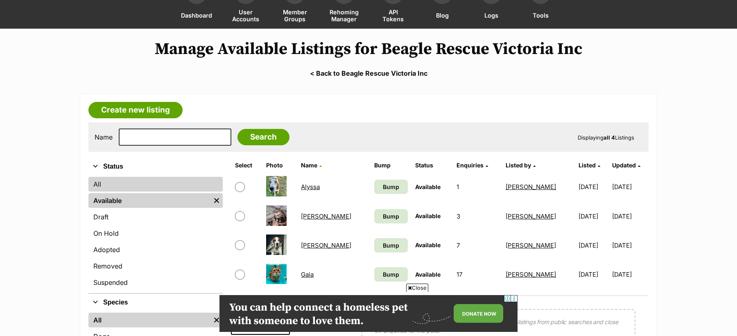
scroll to position [66, 0]
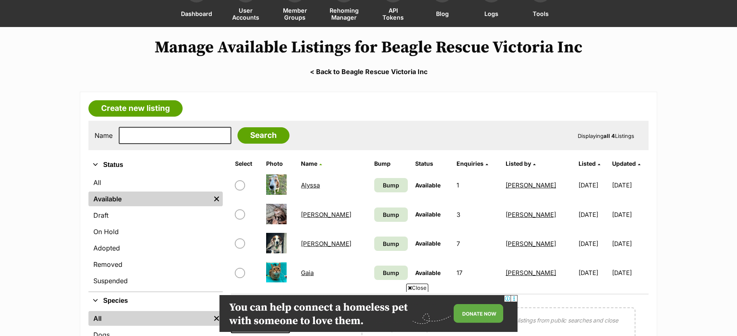
click at [345, 71] on link "< Back to Beagle Rescue Victoria Inc" at bounding box center [368, 71] width 737 height 7
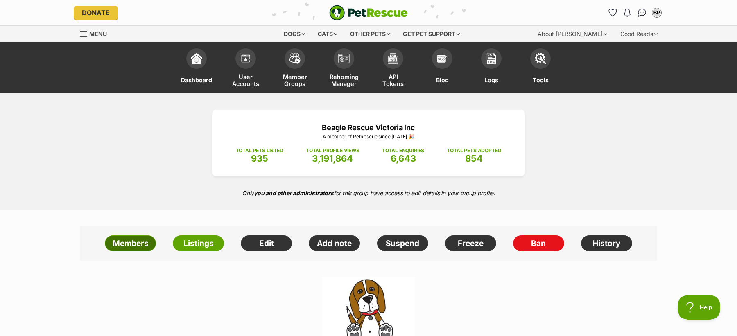
click at [139, 246] on link "Members" at bounding box center [130, 243] width 51 height 16
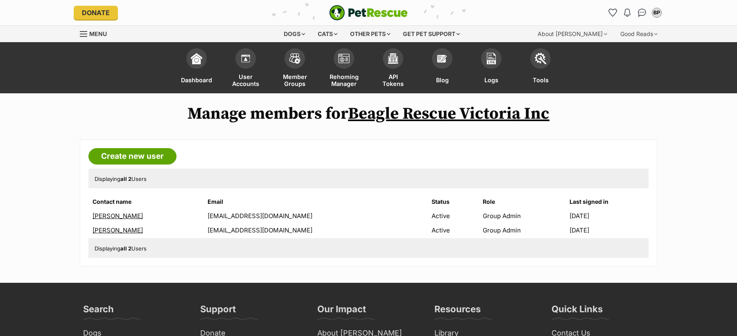
click at [385, 115] on link "Beagle Rescue Victoria Inc" at bounding box center [448, 114] width 201 height 20
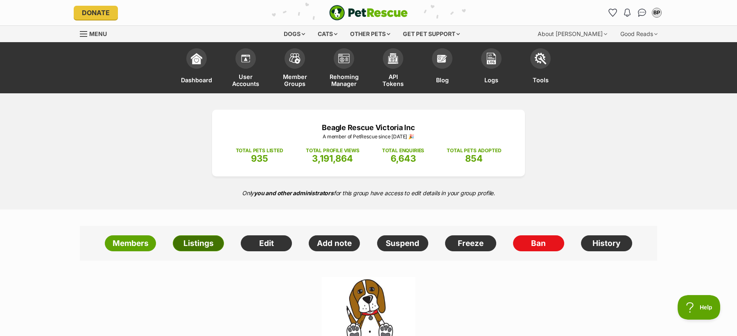
click at [198, 243] on link "Listings" at bounding box center [198, 243] width 51 height 16
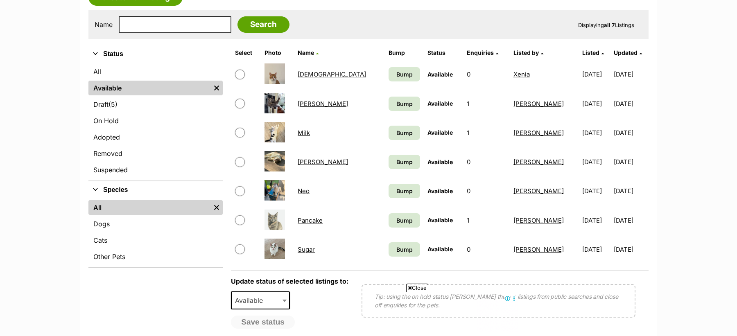
click at [313, 160] on link "[PERSON_NAME]" at bounding box center [322, 162] width 50 height 8
click at [396, 73] on span "Bump" at bounding box center [404, 74] width 16 height 9
click at [396, 103] on span "Bump" at bounding box center [404, 103] width 16 height 9
click at [396, 131] on span "Bump" at bounding box center [404, 132] width 16 height 9
click at [396, 162] on span "Bump" at bounding box center [404, 162] width 16 height 9
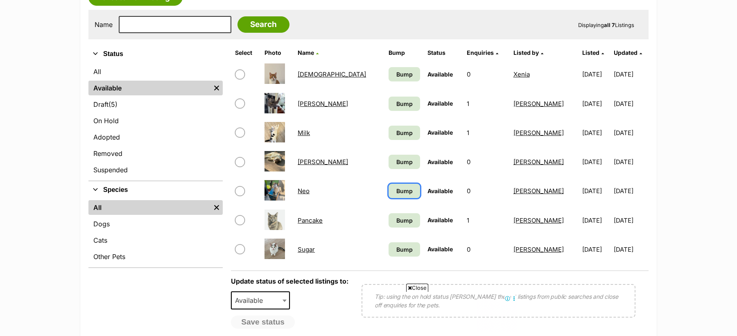
click at [396, 192] on span "Bump" at bounding box center [404, 191] width 16 height 9
click at [396, 219] on span "Bump" at bounding box center [404, 220] width 16 height 9
click at [396, 247] on span "Bump" at bounding box center [404, 249] width 16 height 9
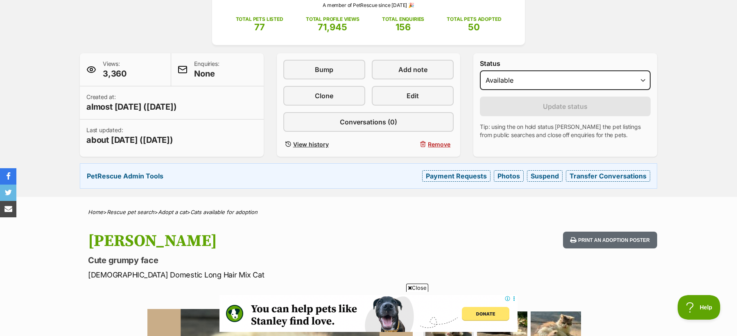
scroll to position [130, 0]
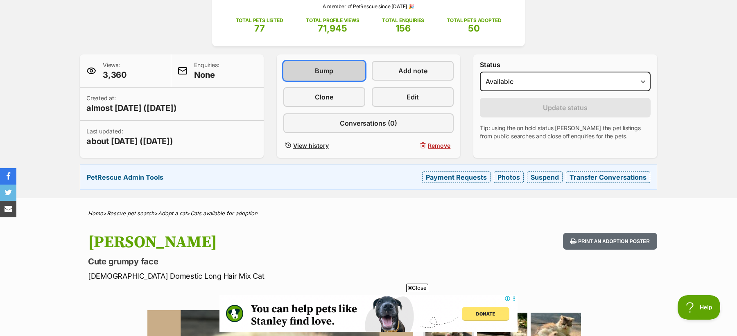
click at [332, 70] on span "Bump" at bounding box center [324, 71] width 18 height 10
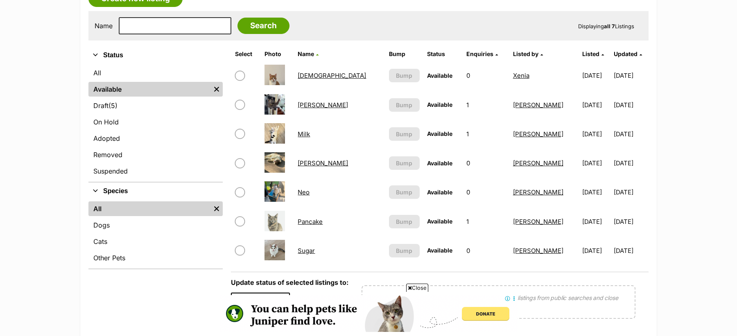
click at [311, 76] on link "Dio" at bounding box center [331, 76] width 68 height 8
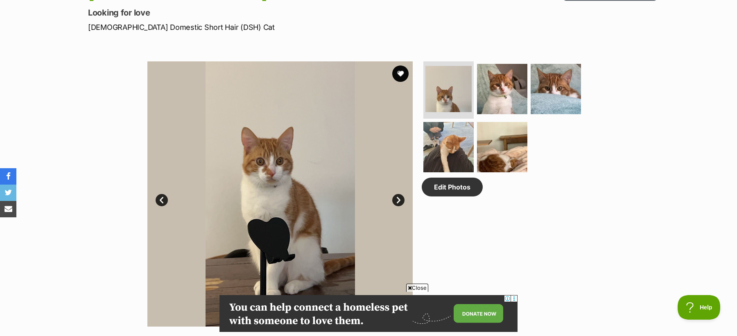
scroll to position [362, 0]
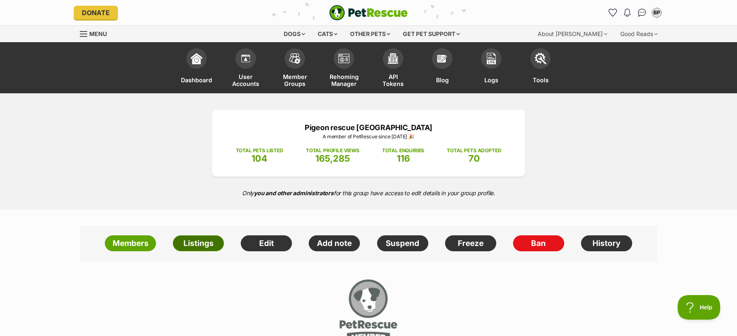
click at [197, 237] on link "Listings" at bounding box center [198, 243] width 51 height 16
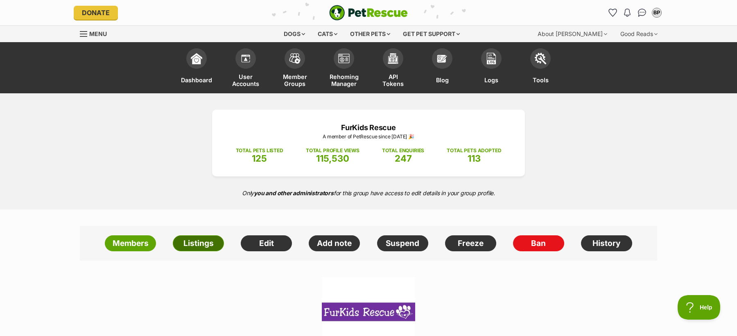
click at [191, 245] on link "Listings" at bounding box center [198, 243] width 51 height 16
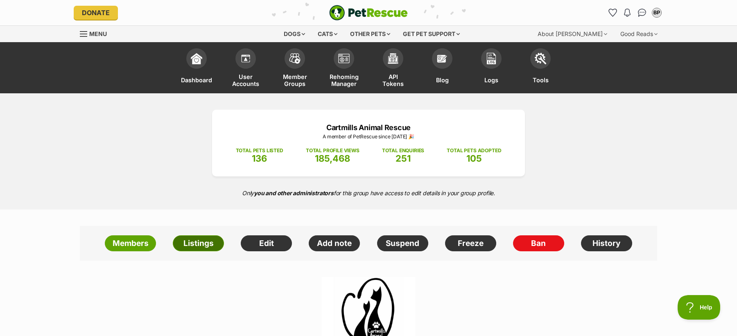
click at [213, 241] on link "Listings" at bounding box center [198, 243] width 51 height 16
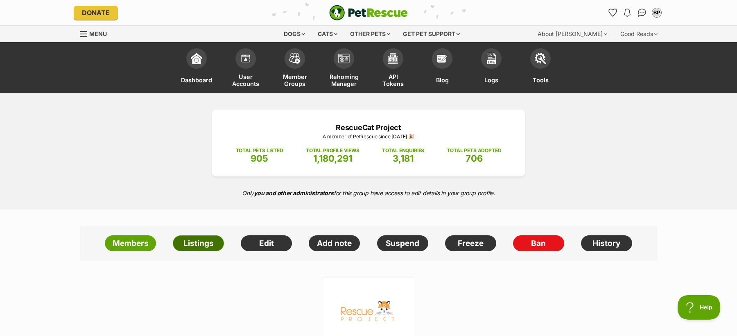
click at [202, 245] on link "Listings" at bounding box center [198, 243] width 51 height 16
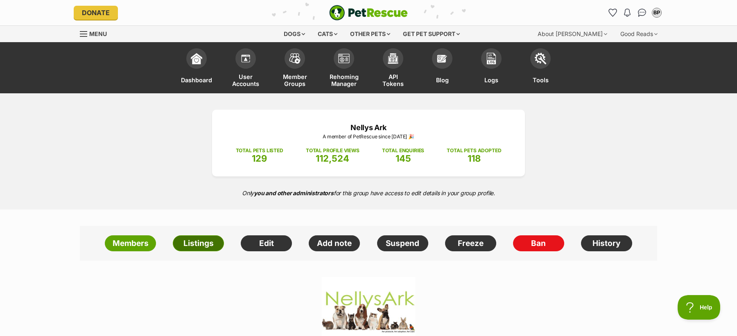
click at [201, 245] on link "Listings" at bounding box center [198, 243] width 51 height 16
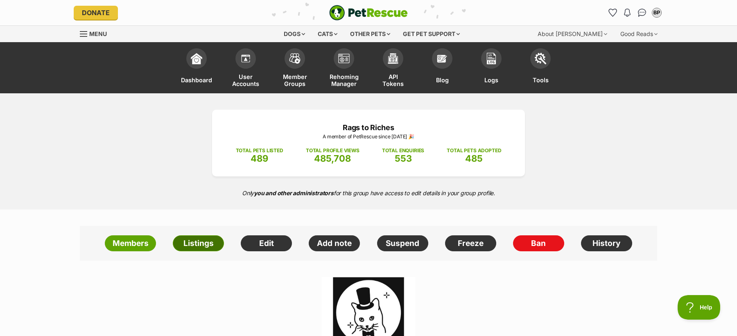
click at [196, 243] on link "Listings" at bounding box center [198, 243] width 51 height 16
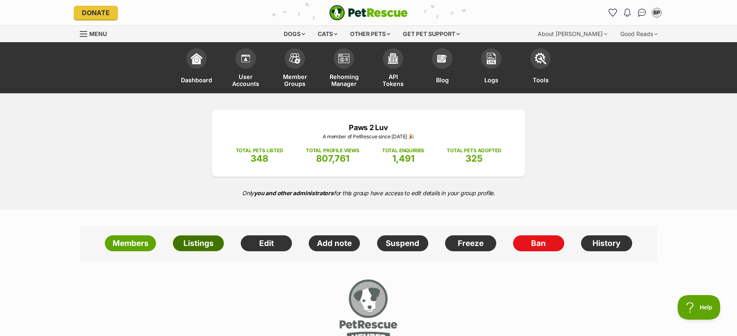
click at [186, 246] on link "Listings" at bounding box center [198, 243] width 51 height 16
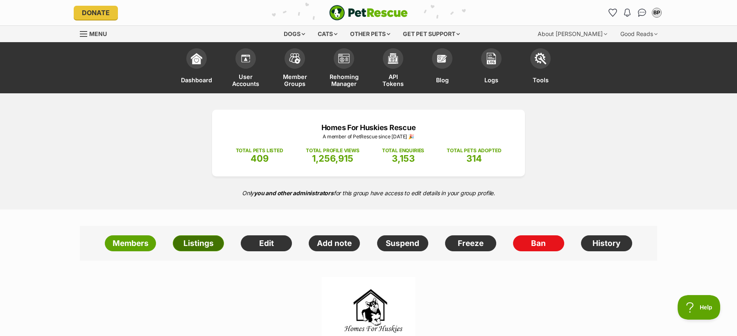
click at [198, 249] on link "Listings" at bounding box center [198, 243] width 51 height 16
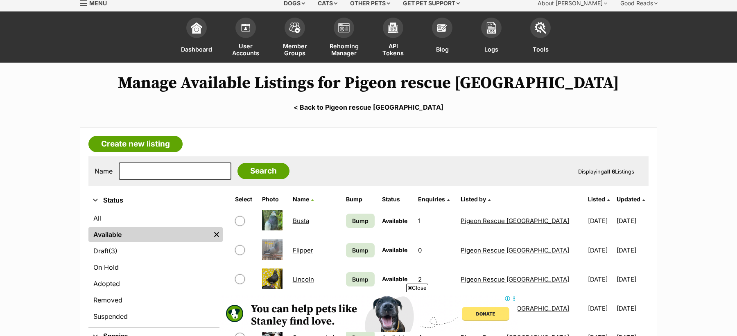
scroll to position [53, 0]
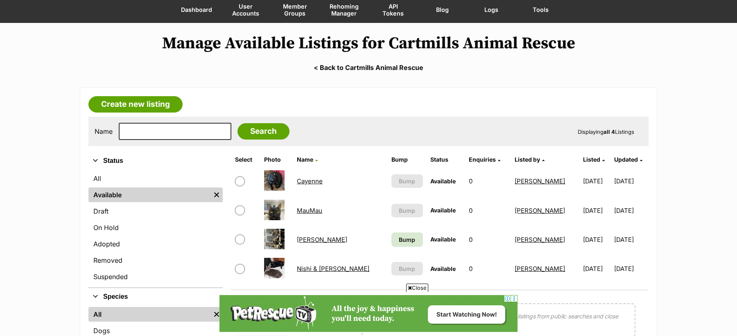
scroll to position [72, 0]
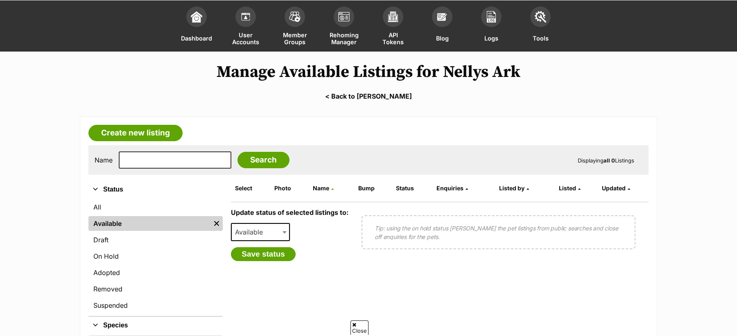
scroll to position [33, 0]
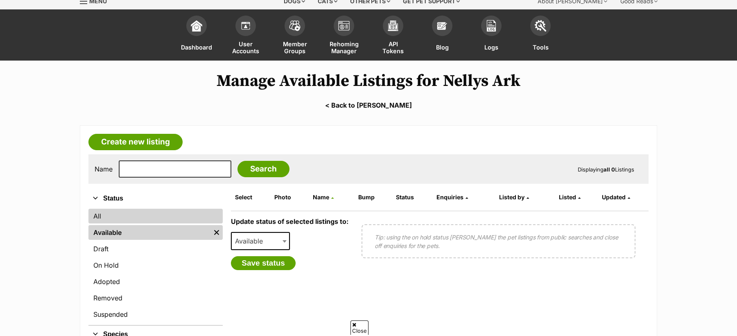
click at [103, 212] on link "All" at bounding box center [155, 216] width 134 height 15
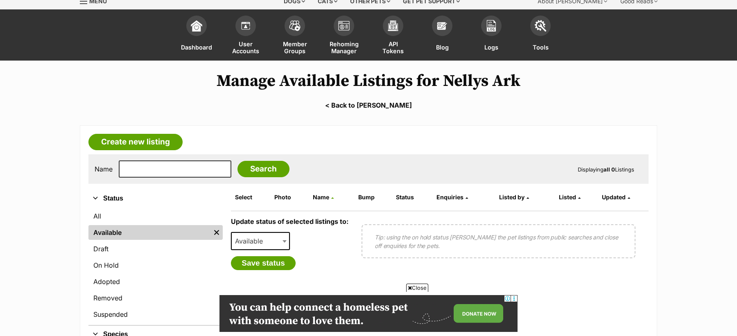
scroll to position [0, 0]
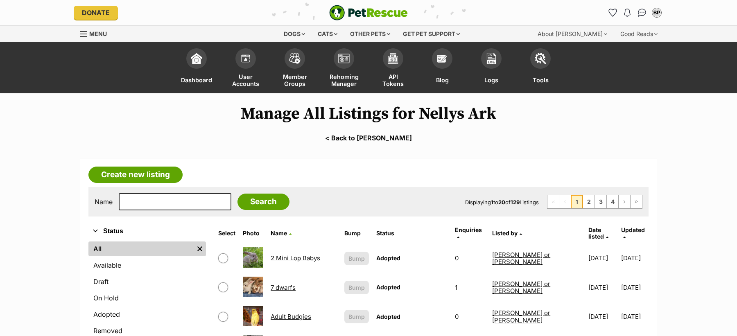
click at [588, 228] on span "Date listed" at bounding box center [596, 233] width 16 height 14
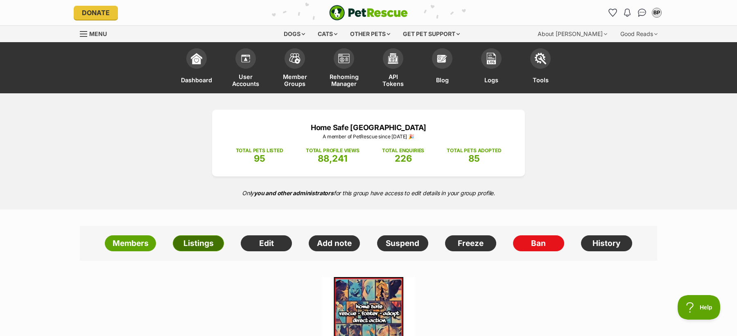
click at [195, 238] on link "Listings" at bounding box center [198, 243] width 51 height 16
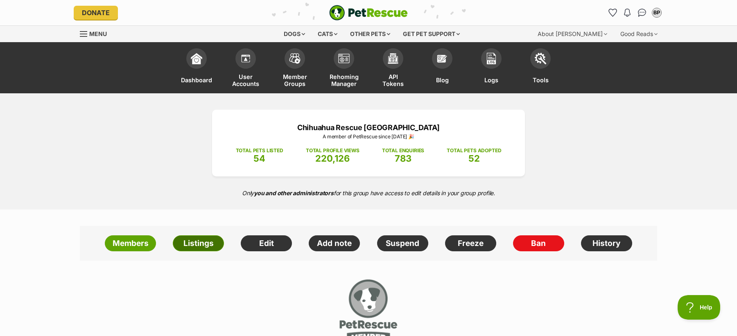
click at [197, 243] on link "Listings" at bounding box center [198, 243] width 51 height 16
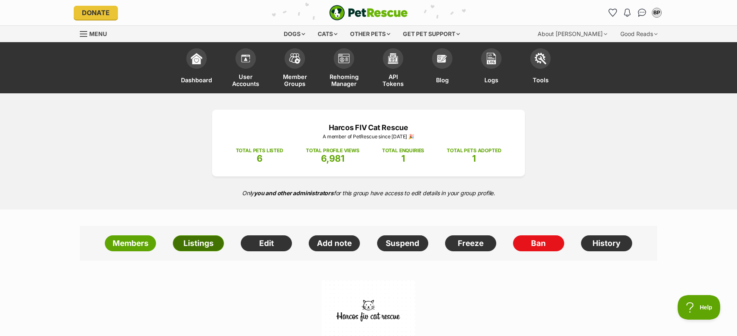
click at [208, 237] on link "Listings" at bounding box center [198, 243] width 51 height 16
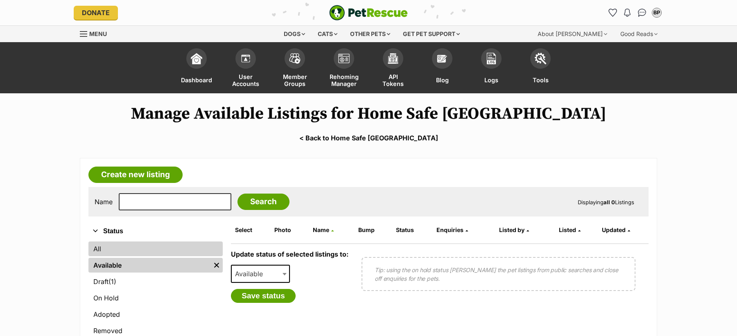
click at [149, 248] on link "All" at bounding box center [155, 248] width 134 height 15
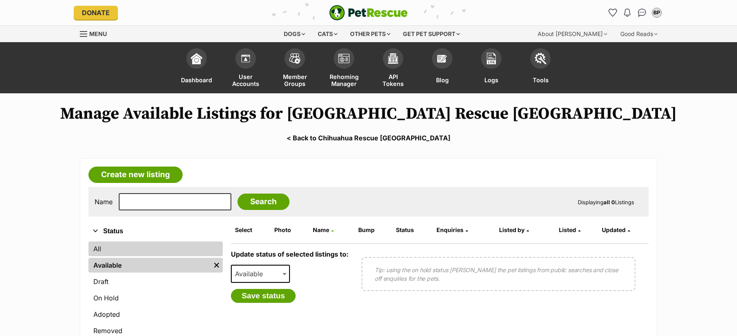
click at [175, 245] on link "All" at bounding box center [155, 248] width 134 height 15
click at [565, 226] on span "Listed" at bounding box center [567, 229] width 17 height 7
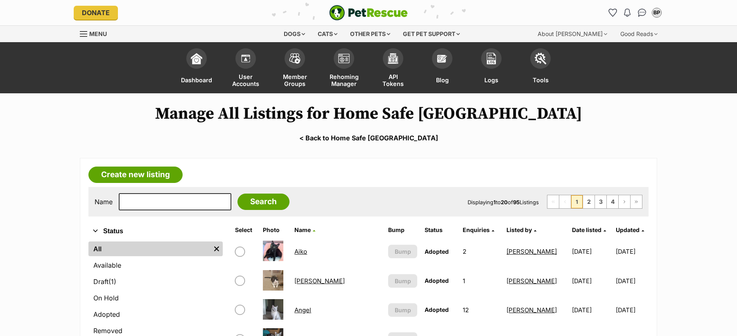
click at [579, 227] on span "Date listed" at bounding box center [586, 229] width 29 height 7
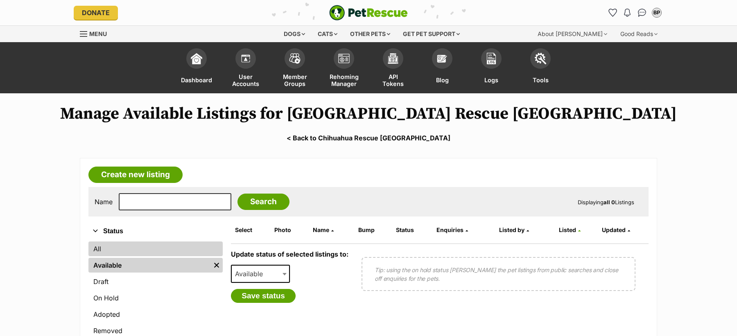
click at [132, 246] on link "All" at bounding box center [155, 248] width 134 height 15
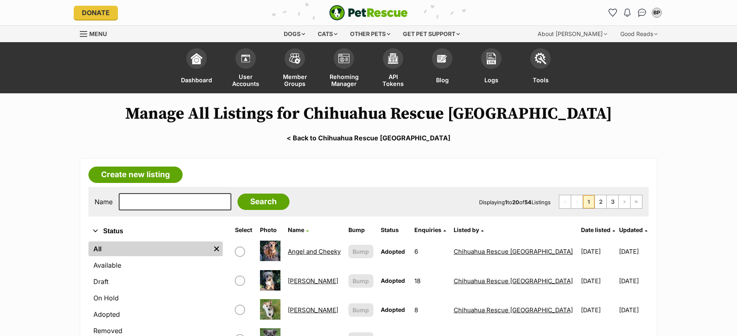
click at [581, 231] on span "Date listed" at bounding box center [595, 229] width 29 height 7
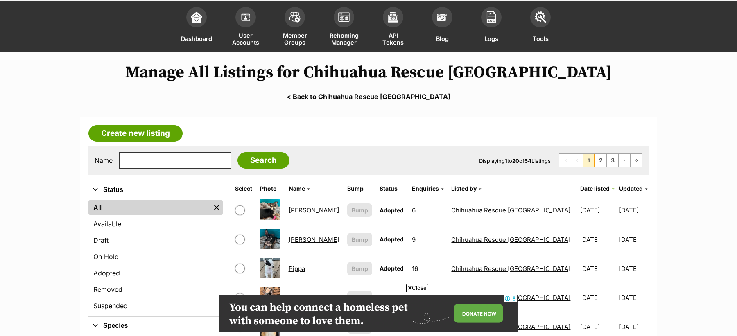
click at [419, 286] on span "Close" at bounding box center [417, 288] width 22 height 8
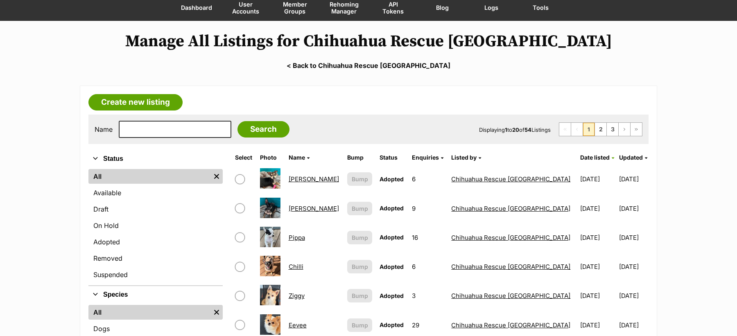
scroll to position [74, 0]
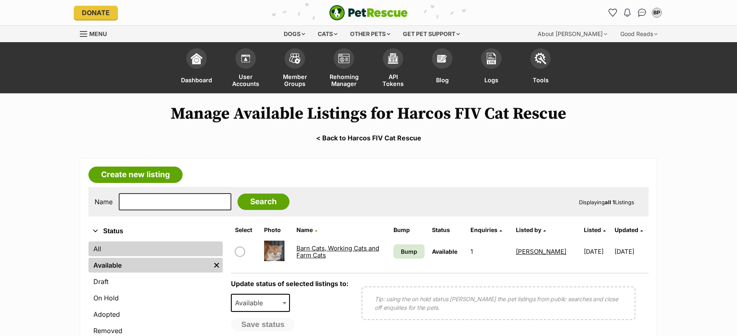
click at [188, 247] on link "All" at bounding box center [155, 248] width 134 height 15
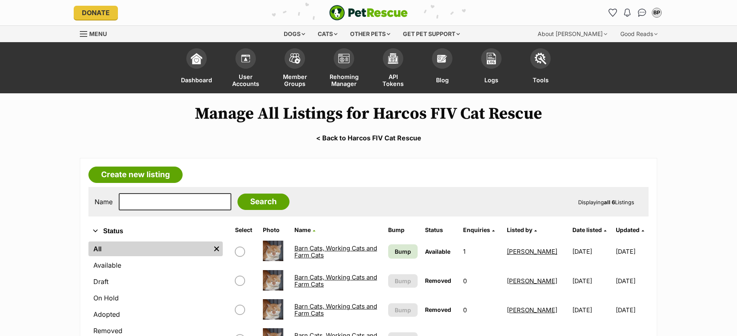
click at [577, 229] on span "Date listed" at bounding box center [586, 229] width 29 height 7
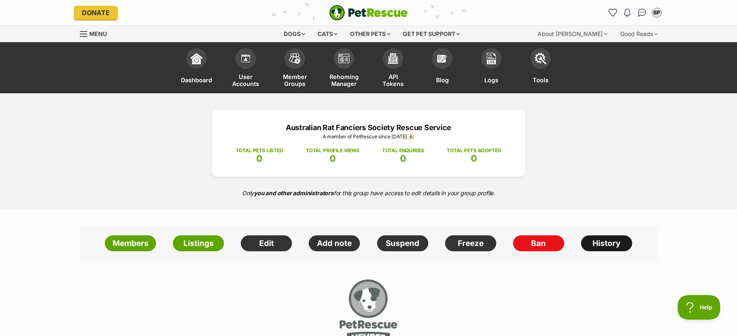
click at [601, 248] on link "History" at bounding box center [606, 243] width 51 height 16
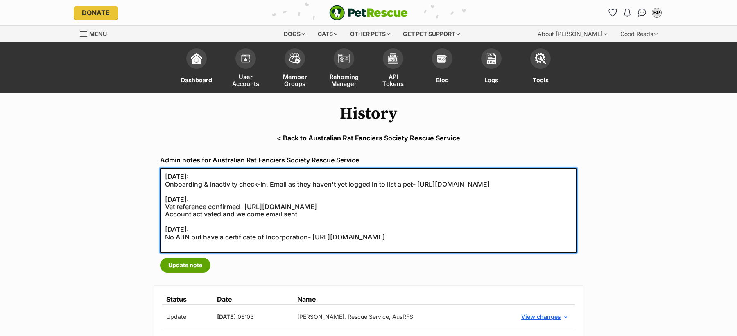
drag, startPoint x: 496, startPoint y: 241, endPoint x: 314, endPoint y: 243, distance: 181.7
click at [314, 243] on textarea "09/03/2023: Onboarding & inactivity check-in. Email as they haven't yet logged …" at bounding box center [368, 210] width 417 height 85
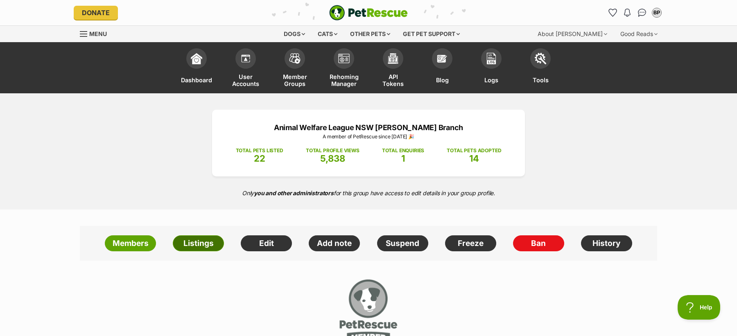
click at [207, 236] on link "Listings" at bounding box center [198, 243] width 51 height 16
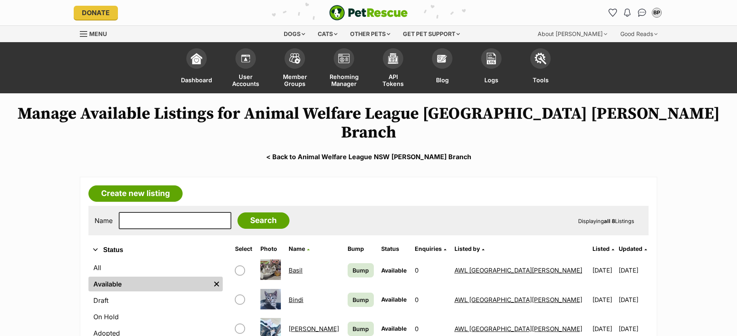
click at [358, 153] on link "< Back to Animal Welfare League NSW Glen Innes Branch" at bounding box center [368, 156] width 737 height 7
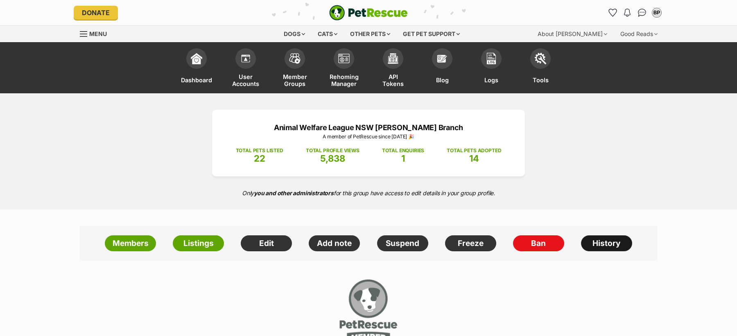
click at [589, 239] on link "History" at bounding box center [606, 243] width 51 height 16
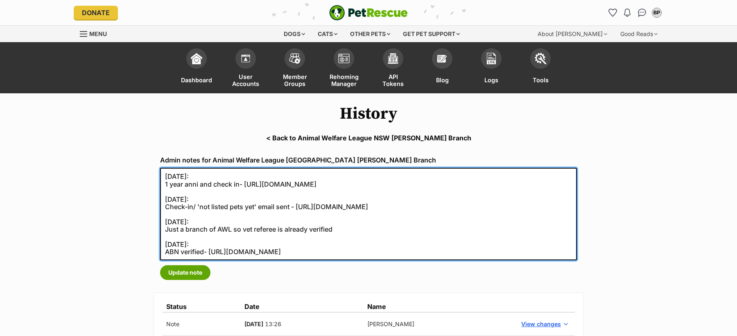
click at [210, 253] on textarea "06/01/2023: 1 year anni and check in- https://secure.helpscout.net/conversation…" at bounding box center [368, 214] width 417 height 92
click at [206, 230] on textarea "06/01/2023: 1 year anni and check in- https://secure.helpscout.net/conversation…" at bounding box center [368, 214] width 417 height 92
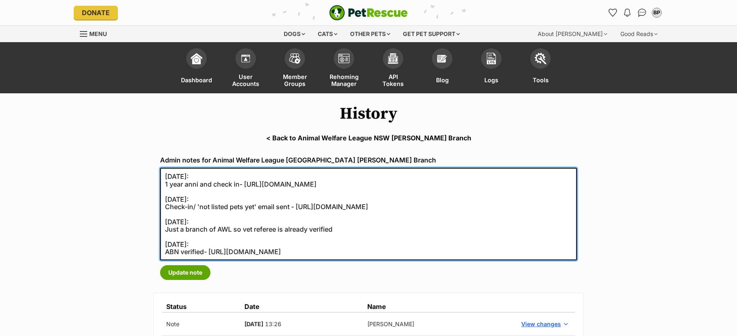
click at [206, 230] on textarea "06/01/2023: 1 year anni and check in- https://secure.helpscout.net/conversation…" at bounding box center [368, 214] width 417 height 92
click at [337, 137] on link "< Back to Animal Welfare League NSW Glen Innes Branch" at bounding box center [368, 137] width 737 height 7
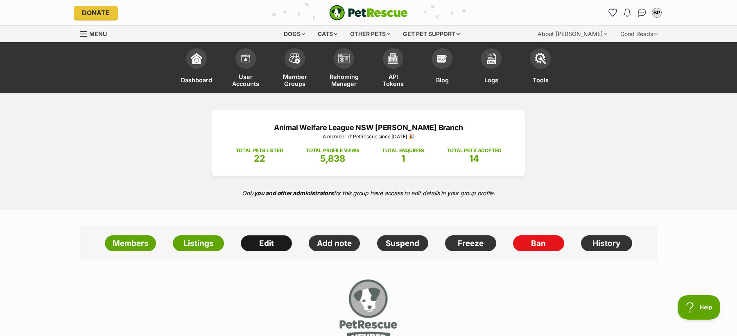
click at [260, 249] on link "Edit" at bounding box center [266, 243] width 51 height 16
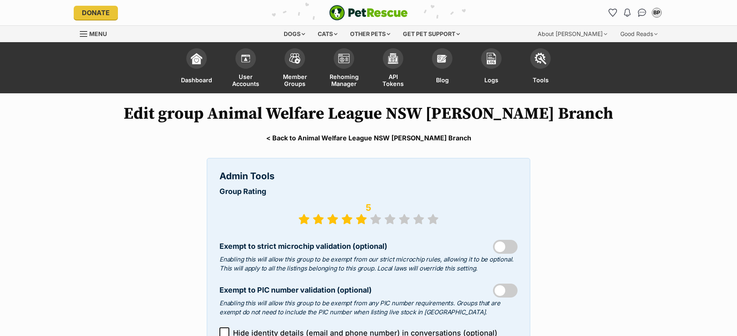
select select "shelter"
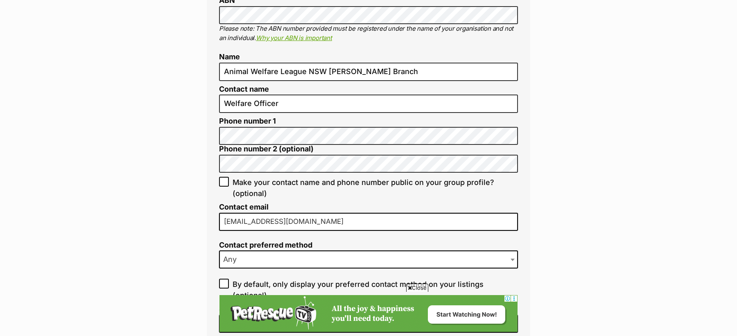
click at [270, 213] on input "gleninnes@awlnsw.com.au" at bounding box center [368, 222] width 299 height 18
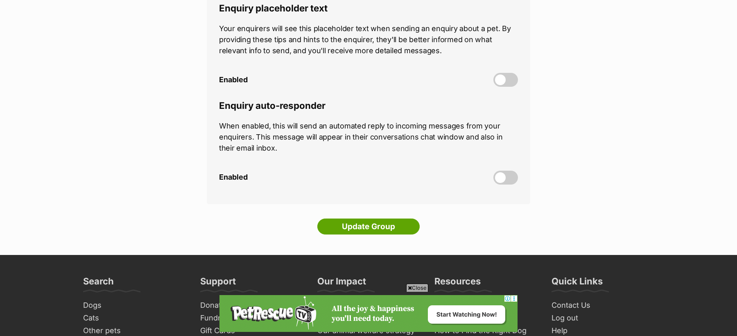
scroll to position [2462, 0]
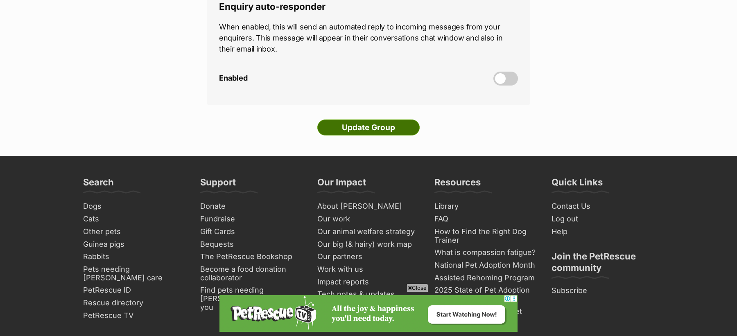
click at [345, 119] on input "Update Group" at bounding box center [368, 127] width 102 height 16
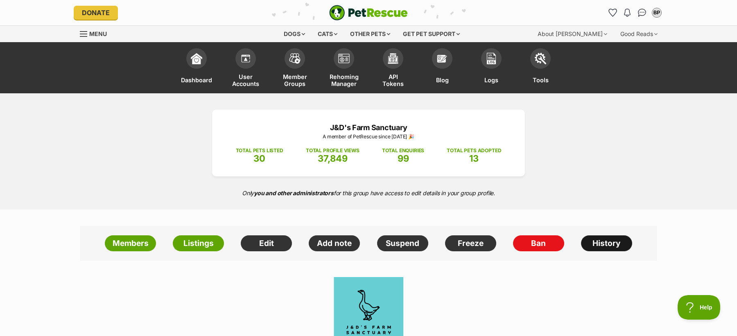
click at [601, 240] on link "History" at bounding box center [606, 243] width 51 height 16
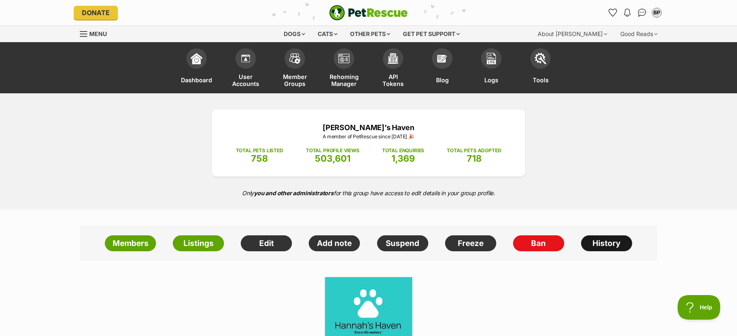
click at [599, 246] on link "History" at bounding box center [606, 243] width 51 height 16
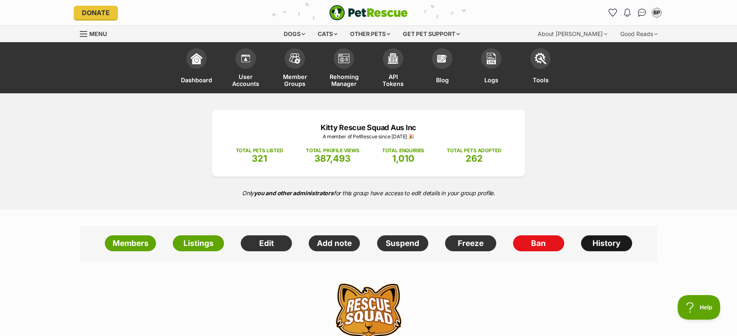
click at [609, 240] on link "History" at bounding box center [606, 243] width 51 height 16
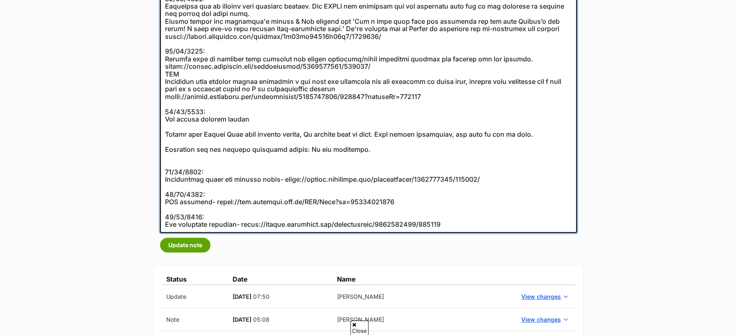
click at [248, 159] on textarea at bounding box center [368, 70] width 417 height 326
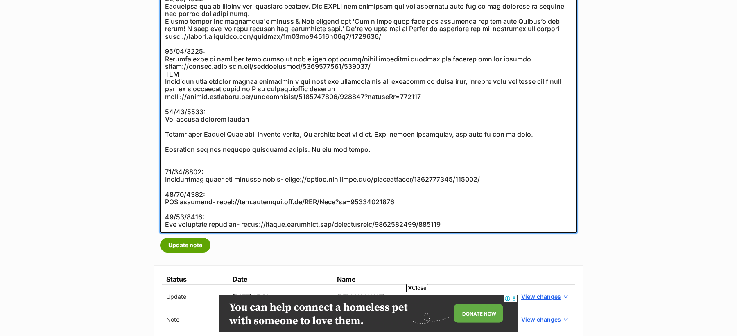
drag, startPoint x: 239, startPoint y: 226, endPoint x: 442, endPoint y: 226, distance: 202.5
click at [442, 226] on textarea at bounding box center [368, 70] width 417 height 326
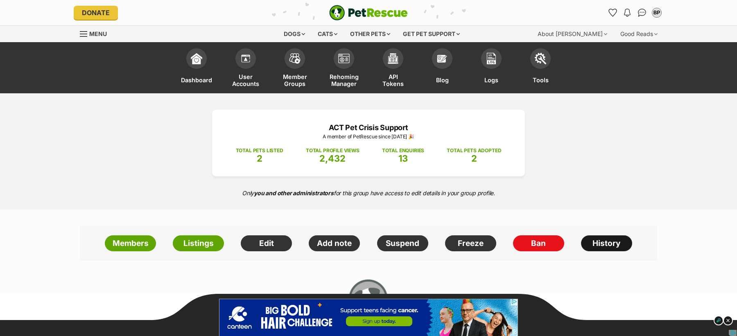
click at [597, 244] on link "History" at bounding box center [606, 243] width 51 height 16
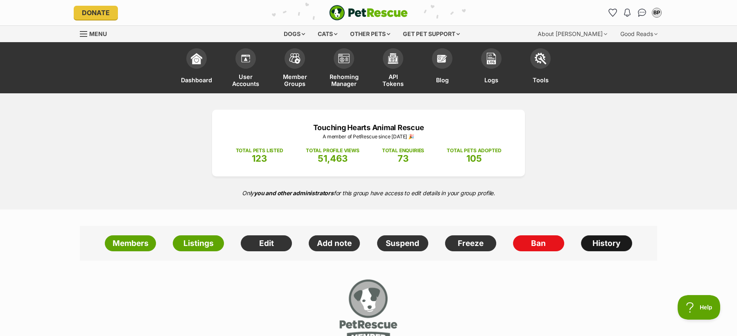
click at [592, 242] on link "History" at bounding box center [606, 243] width 51 height 16
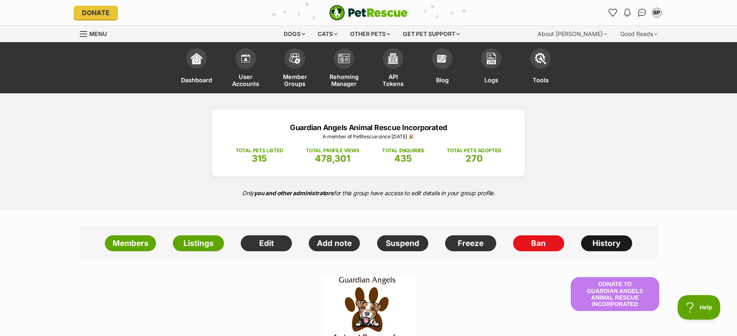
click at [592, 238] on link "History" at bounding box center [606, 243] width 51 height 16
